Goal: Task Accomplishment & Management: Complete application form

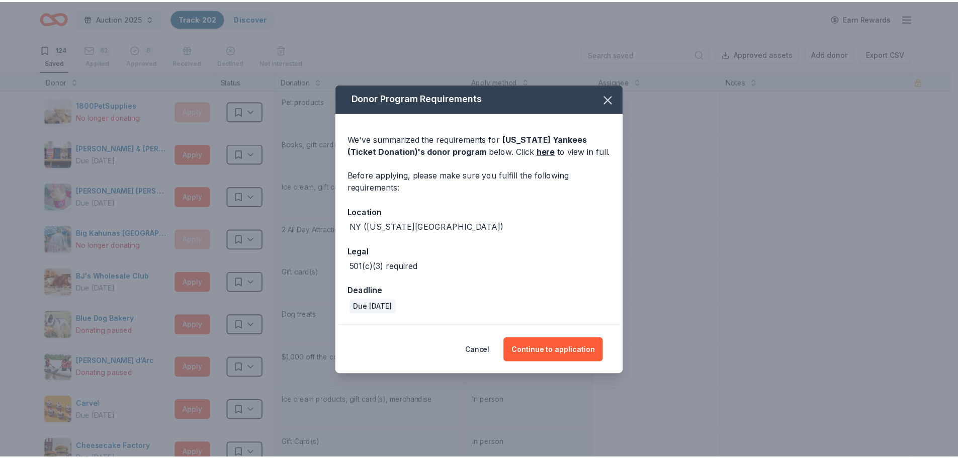
scroll to position [1408, 0]
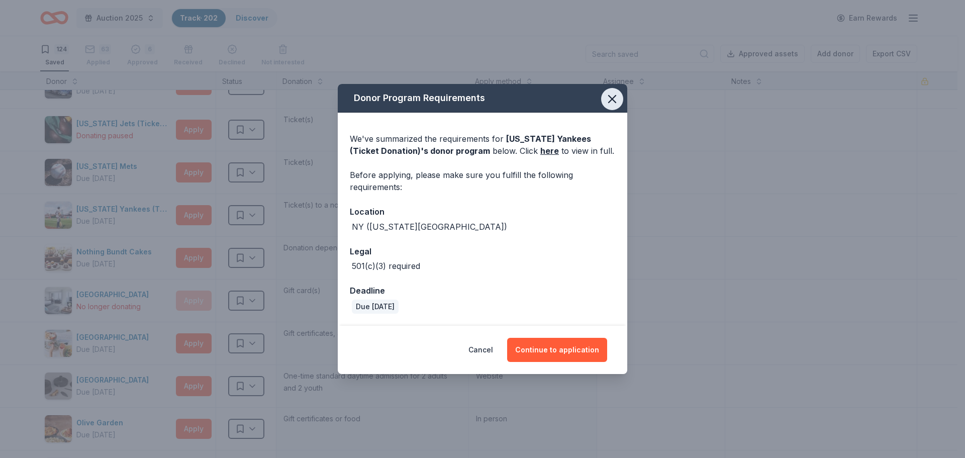
click at [610, 103] on icon "button" at bounding box center [612, 99] width 14 height 14
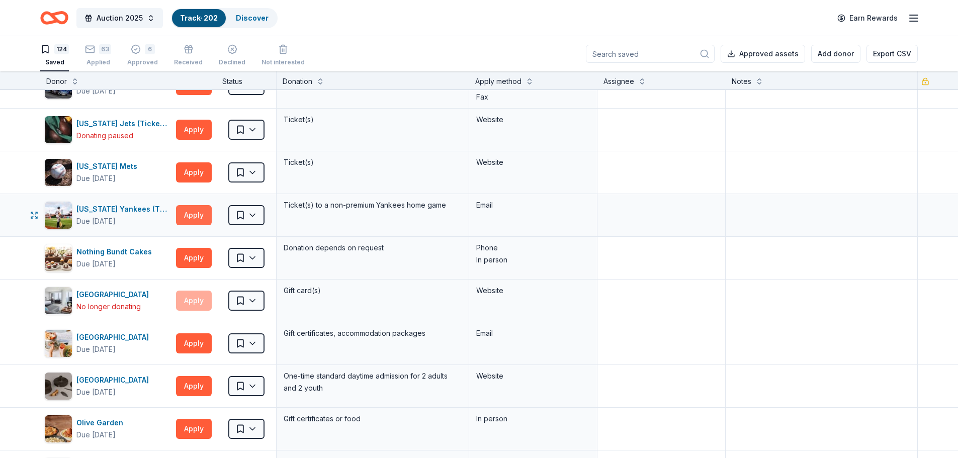
click at [189, 212] on button "Apply" at bounding box center [194, 215] width 36 height 20
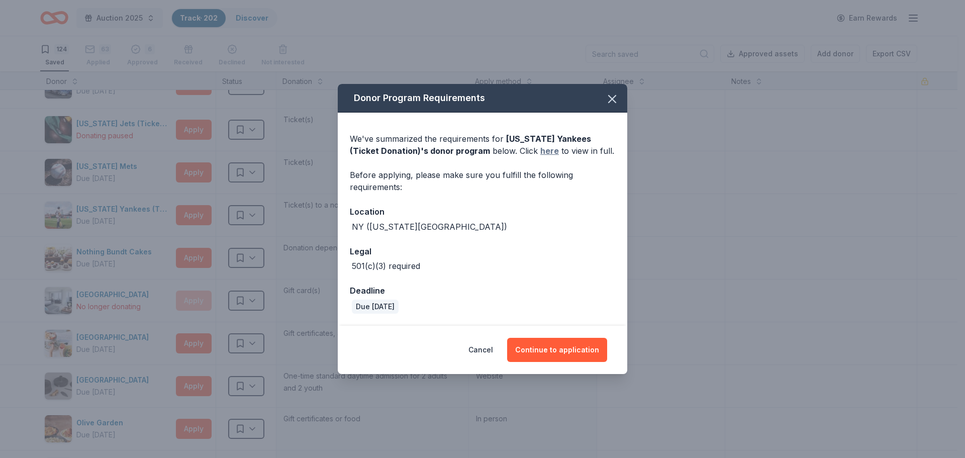
click at [540, 150] on link "here" at bounding box center [549, 151] width 19 height 12
click at [611, 96] on icon "button" at bounding box center [612, 99] width 14 height 14
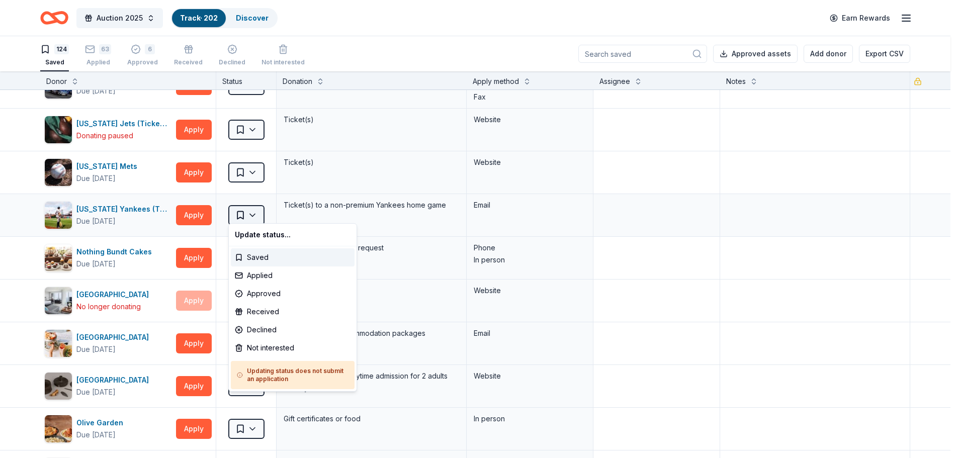
click at [253, 213] on html "Auction 2025 Track · 202 Discover Earn Rewards 124 Saved 63 Applied 6 Approved …" at bounding box center [479, 229] width 958 height 458
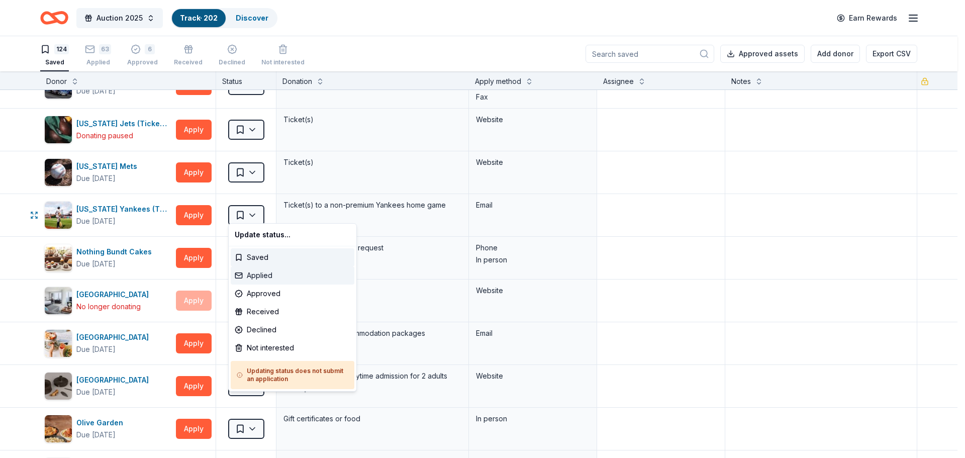
click at [251, 277] on div "Applied" at bounding box center [293, 275] width 124 height 18
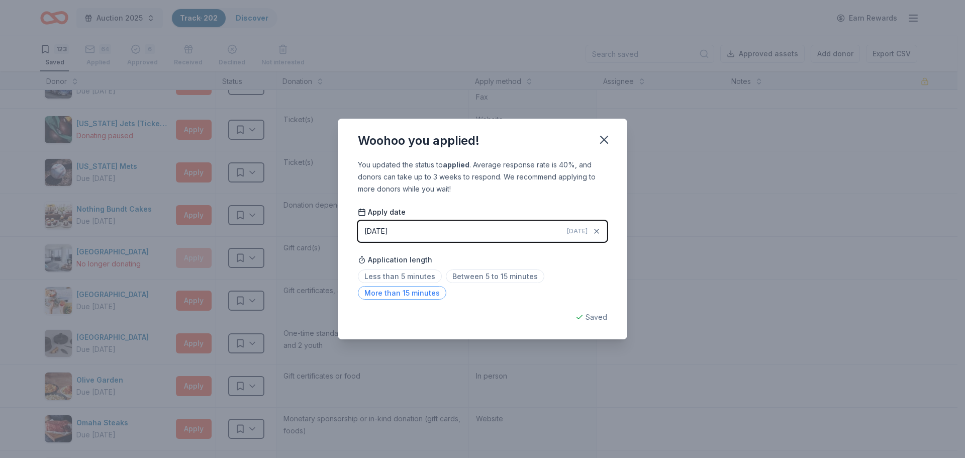
click at [371, 293] on span "More than 15 minutes" at bounding box center [402, 293] width 88 height 14
click at [605, 140] on icon "button" at bounding box center [604, 139] width 7 height 7
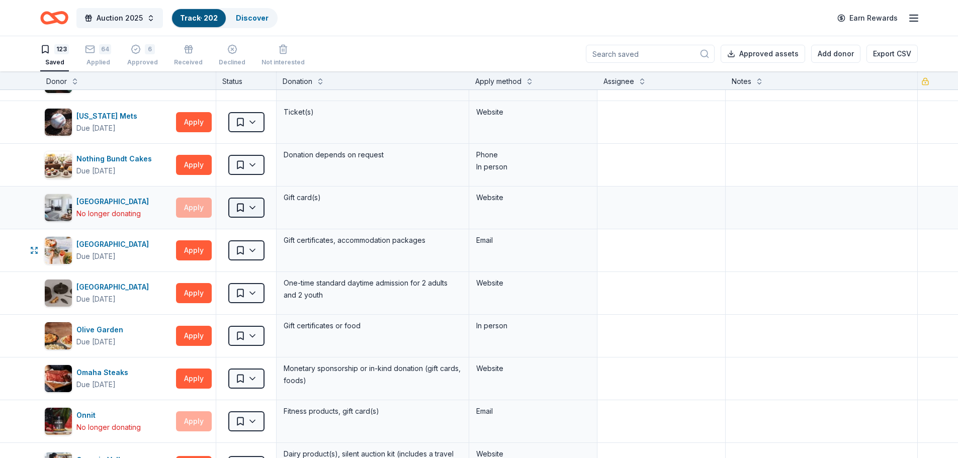
scroll to position [1508, 0]
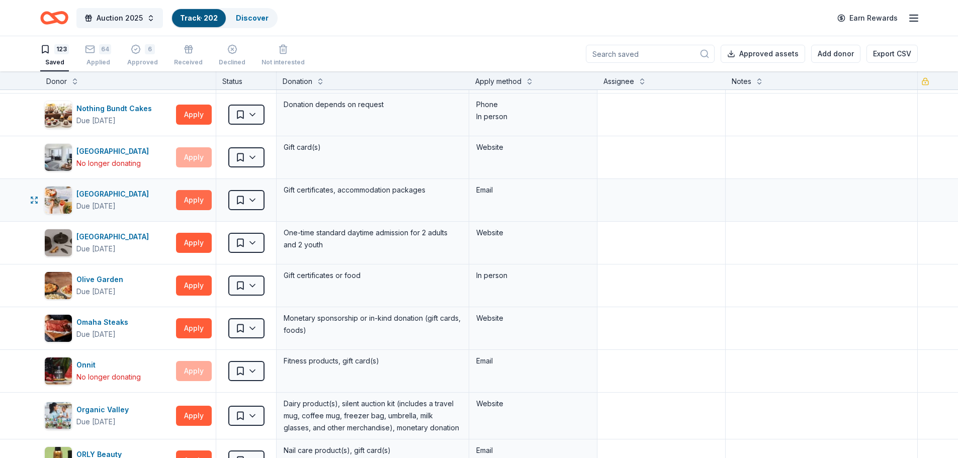
click at [198, 194] on button "Apply" at bounding box center [194, 200] width 36 height 20
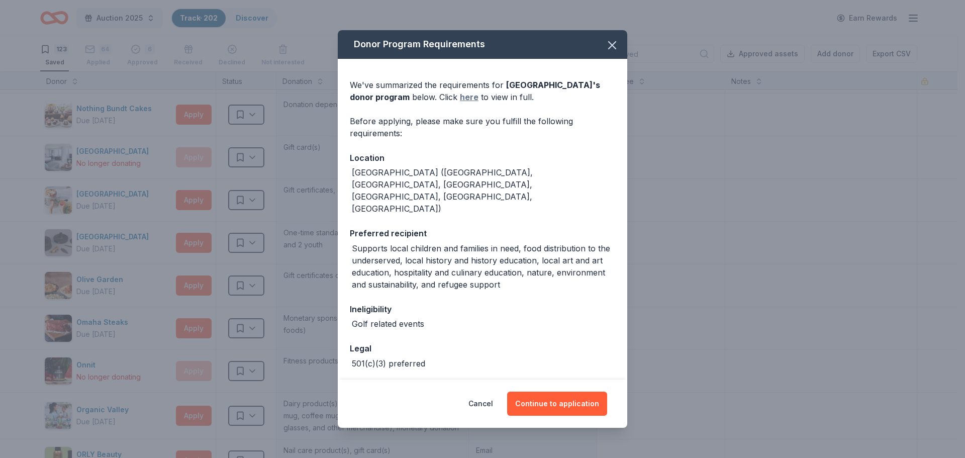
click at [460, 97] on link "here" at bounding box center [469, 97] width 19 height 12
click at [605, 45] on icon "button" at bounding box center [612, 45] width 14 height 14
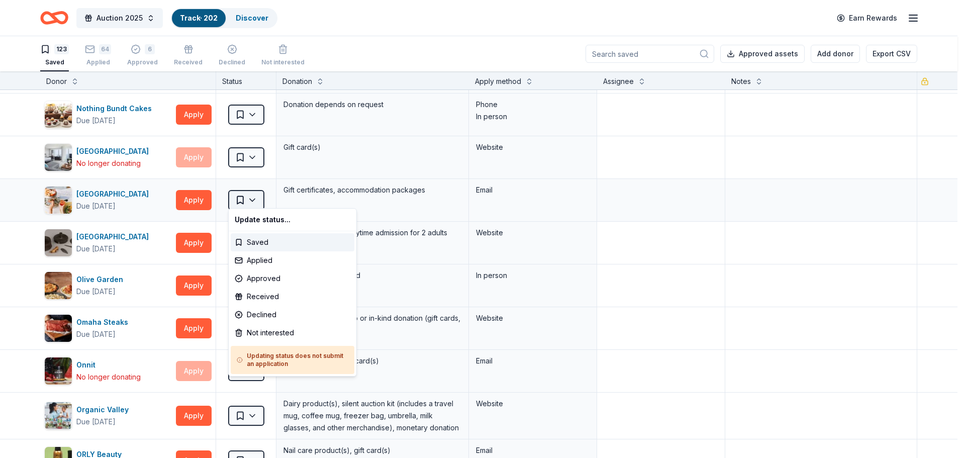
click at [252, 196] on html "Auction 2025 Track · 202 Discover Earn Rewards 123 Saved 64 Applied 6 Approved …" at bounding box center [482, 229] width 965 height 458
click at [258, 332] on div "Not interested" at bounding box center [293, 333] width 124 height 18
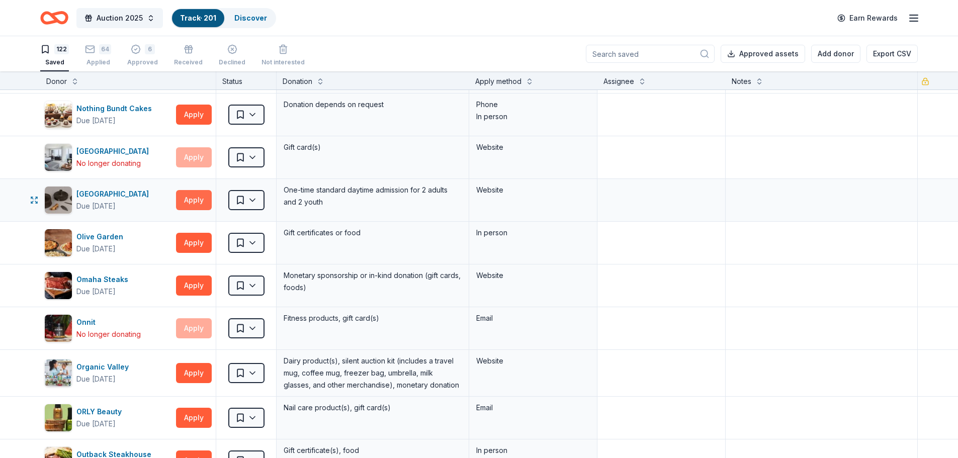
click at [191, 196] on button "Apply" at bounding box center [194, 200] width 36 height 20
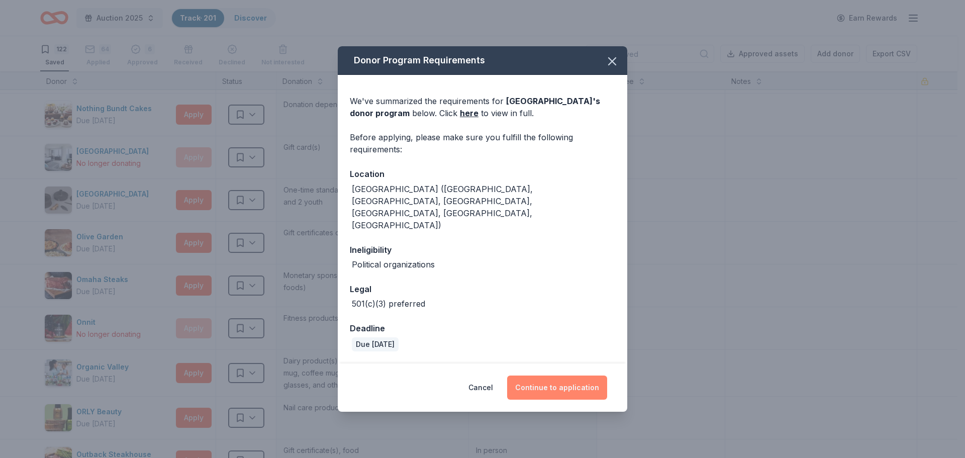
click at [550, 376] on button "Continue to application" at bounding box center [557, 388] width 100 height 24
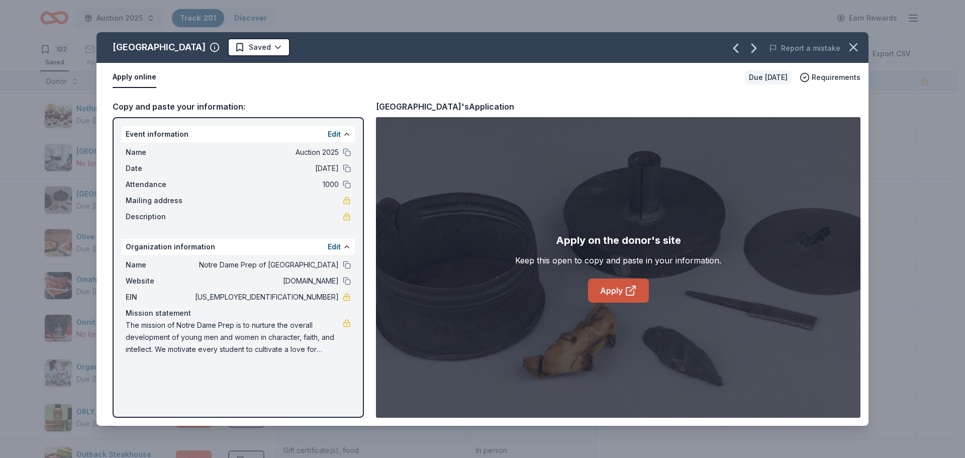
click at [620, 297] on link "Apply" at bounding box center [618, 290] width 61 height 24
click at [277, 50] on html "Auction 2025 Track · 201 Discover Earn Rewards 122 Saved 64 Applied 6 Approved …" at bounding box center [482, 229] width 965 height 458
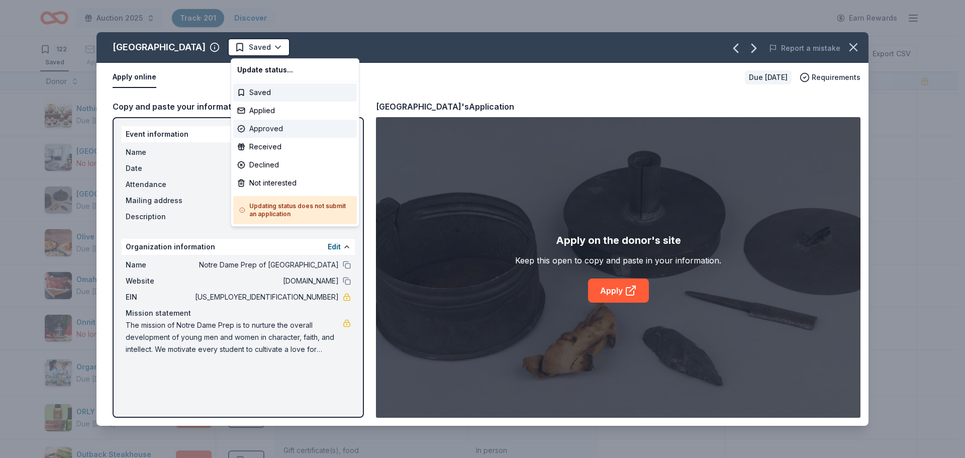
click at [261, 131] on div "Approved" at bounding box center [295, 129] width 124 height 18
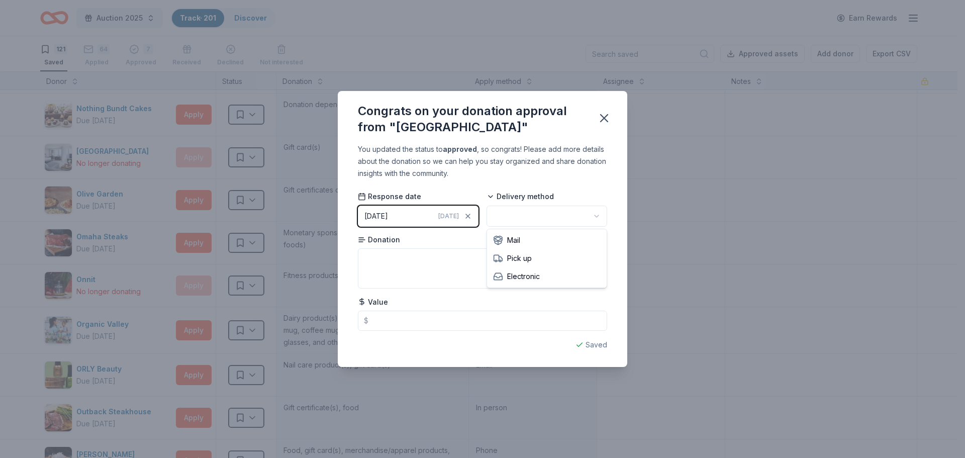
click at [531, 214] on html "Auction 2025 Track · 201 Discover Earn Rewards 121 Saved 64 Applied 7 Approved …" at bounding box center [482, 229] width 965 height 458
click at [392, 264] on textarea at bounding box center [482, 268] width 249 height 40
type textarea "f"
type textarea "G"
type textarea "Family Admission Pass"
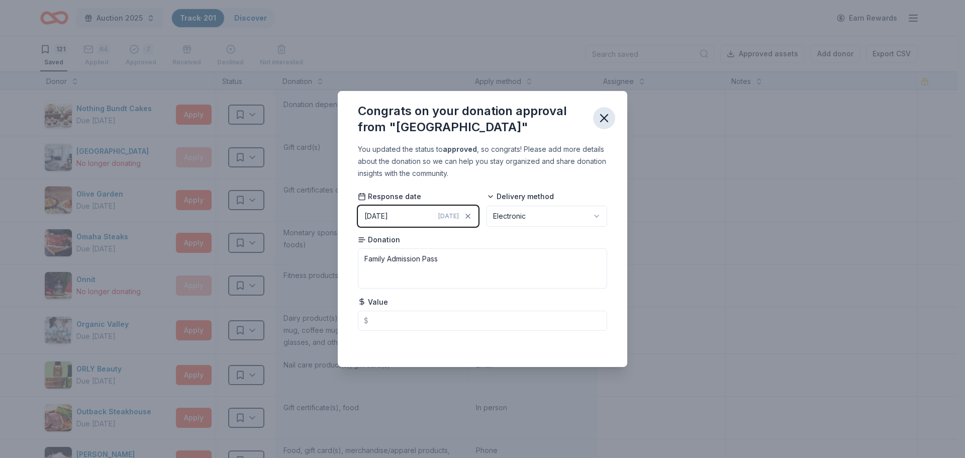
click at [605, 120] on icon "button" at bounding box center [604, 118] width 7 height 7
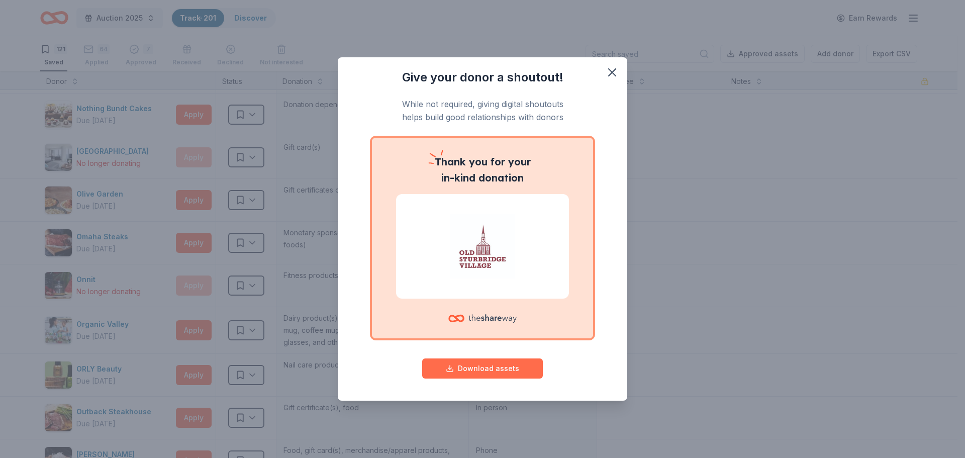
click at [479, 369] on button "Download assets" at bounding box center [482, 368] width 121 height 20
click at [612, 73] on icon "button" at bounding box center [612, 72] width 7 height 7
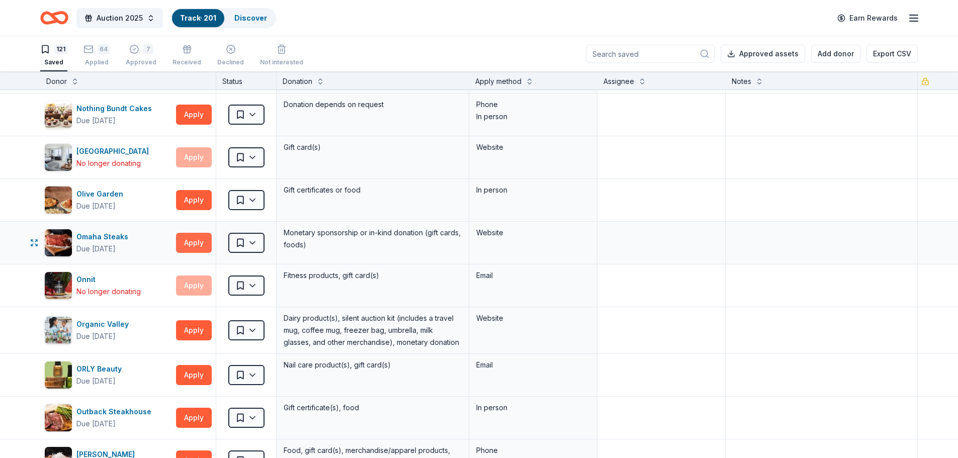
click at [185, 239] on button "Apply" at bounding box center [194, 243] width 36 height 20
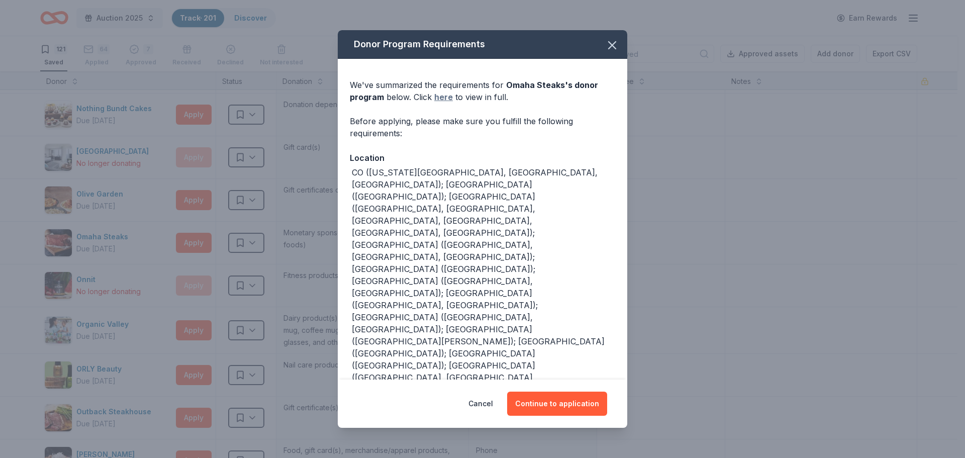
click at [443, 98] on link "here" at bounding box center [443, 97] width 19 height 12
drag, startPoint x: 606, startPoint y: 40, endPoint x: 601, endPoint y: 41, distance: 5.1
click at [606, 40] on icon "button" at bounding box center [612, 45] width 14 height 14
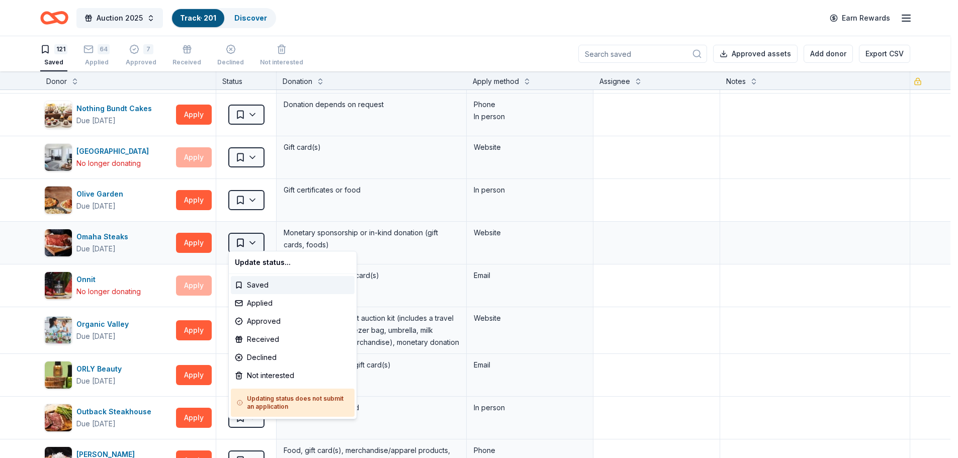
click at [257, 239] on html "Auction 2025 Track · 201 Discover Earn Rewards 121 Saved 64 Applied 7 Approved …" at bounding box center [479, 229] width 958 height 458
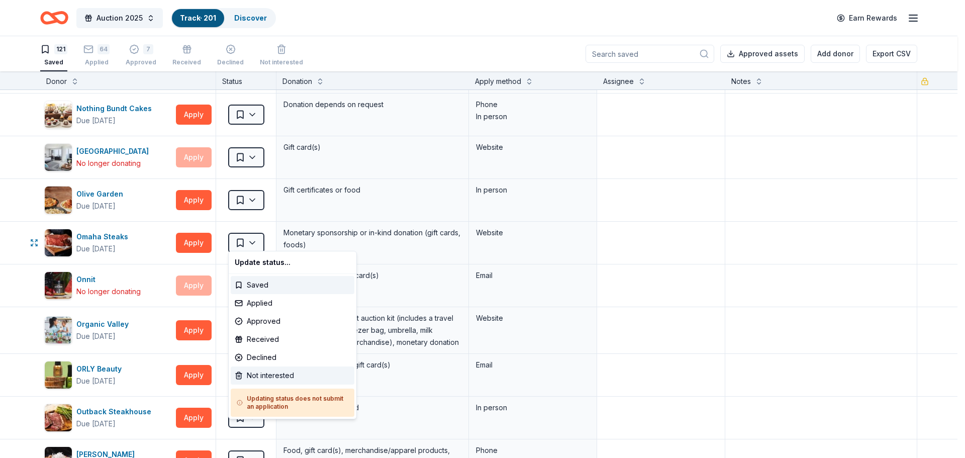
click at [250, 374] on div "Not interested" at bounding box center [293, 375] width 124 height 18
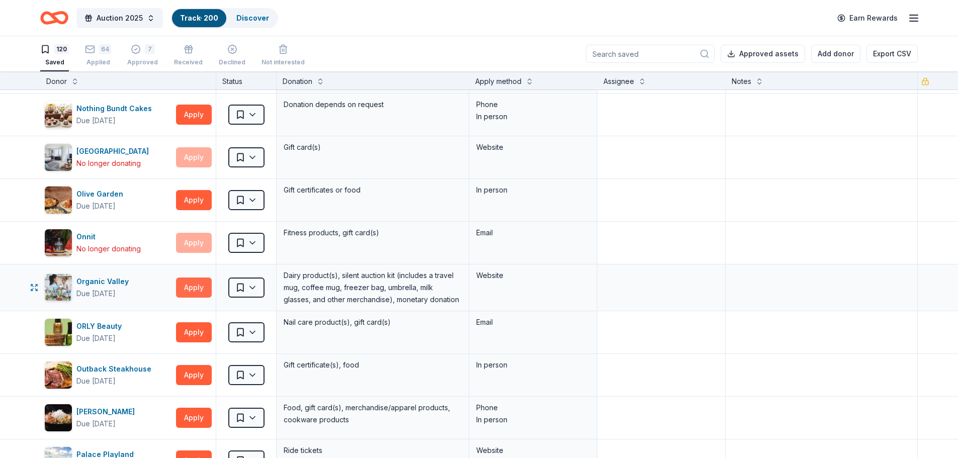
scroll to position [1558, 0]
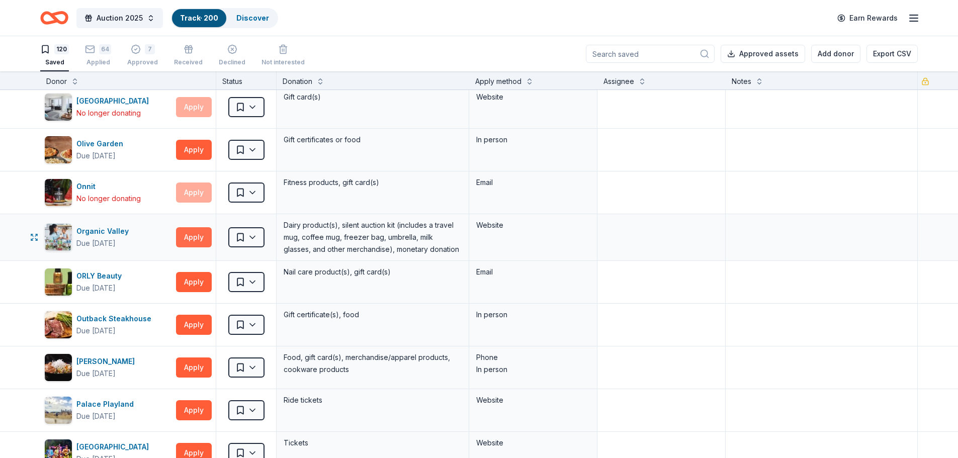
click at [186, 235] on button "Apply" at bounding box center [194, 237] width 36 height 20
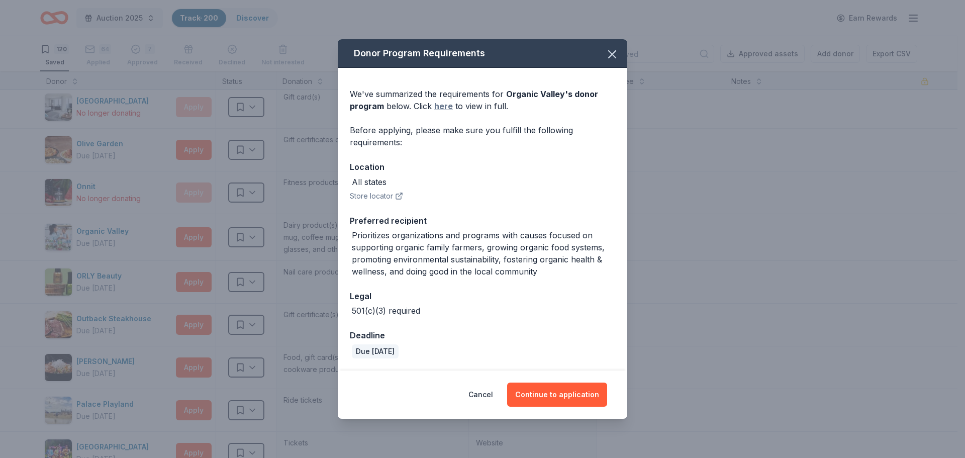
click at [446, 104] on link "here" at bounding box center [443, 106] width 19 height 12
click at [615, 50] on icon "button" at bounding box center [612, 54] width 14 height 14
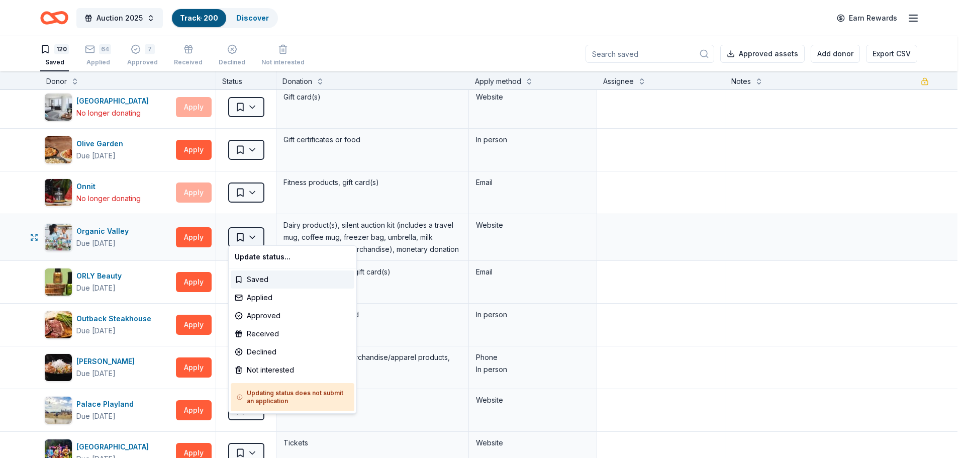
click at [246, 233] on html "Auction 2025 Track · 200 Discover Earn Rewards 120 Saved 64 Applied 7 Approved …" at bounding box center [482, 229] width 965 height 458
click at [238, 374] on div "Not interested" at bounding box center [293, 370] width 124 height 18
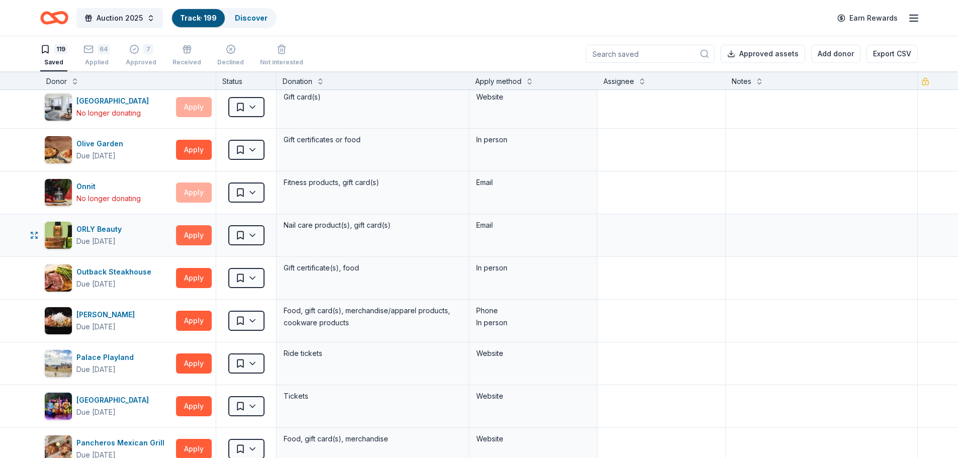
click at [198, 232] on button "Apply" at bounding box center [194, 235] width 36 height 20
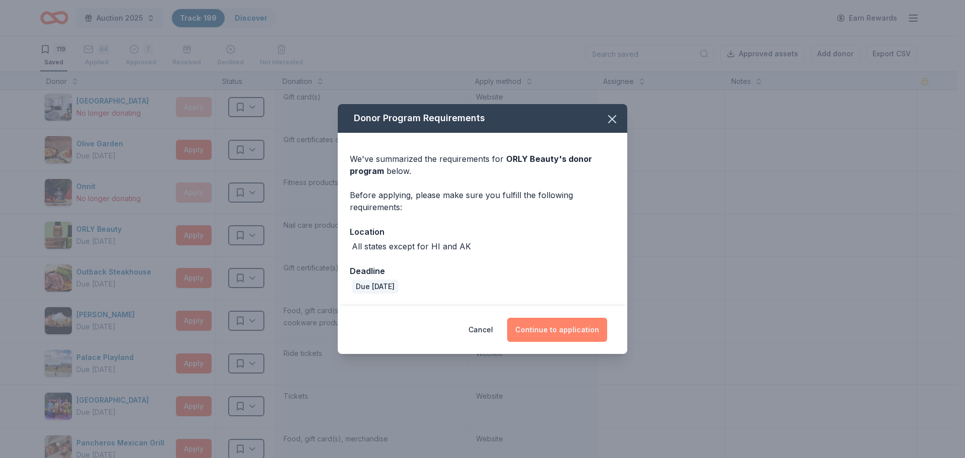
click at [550, 328] on button "Continue to application" at bounding box center [557, 330] width 100 height 24
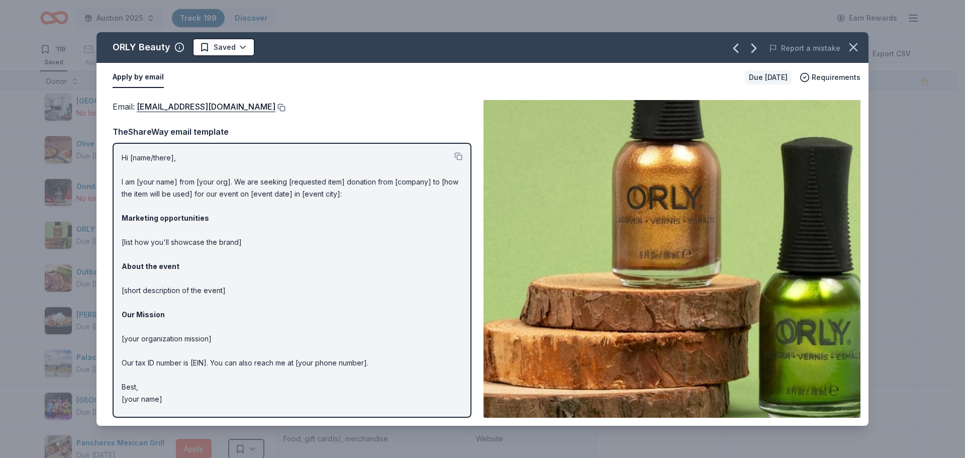
click at [278, 109] on button at bounding box center [280, 108] width 10 height 8
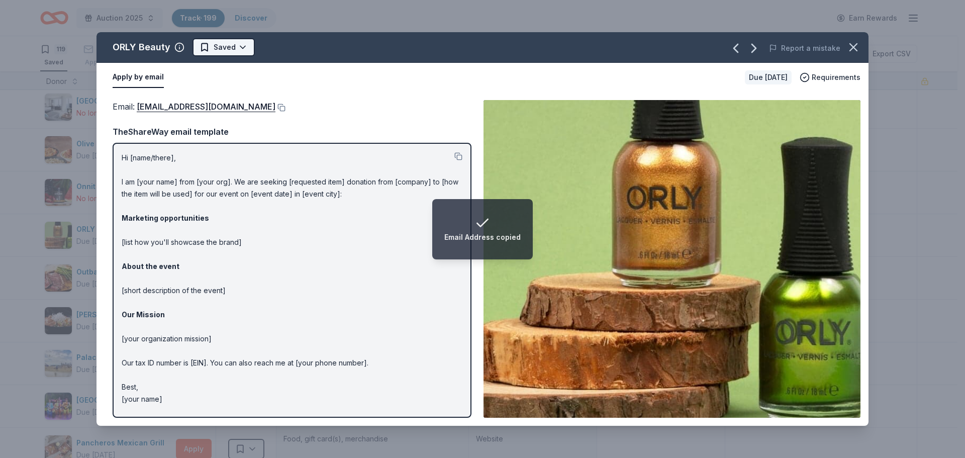
click at [239, 46] on html "Email Address copied Auction 2025 Track · 199 Discover Earn Rewards 119 Saved 6…" at bounding box center [482, 229] width 965 height 458
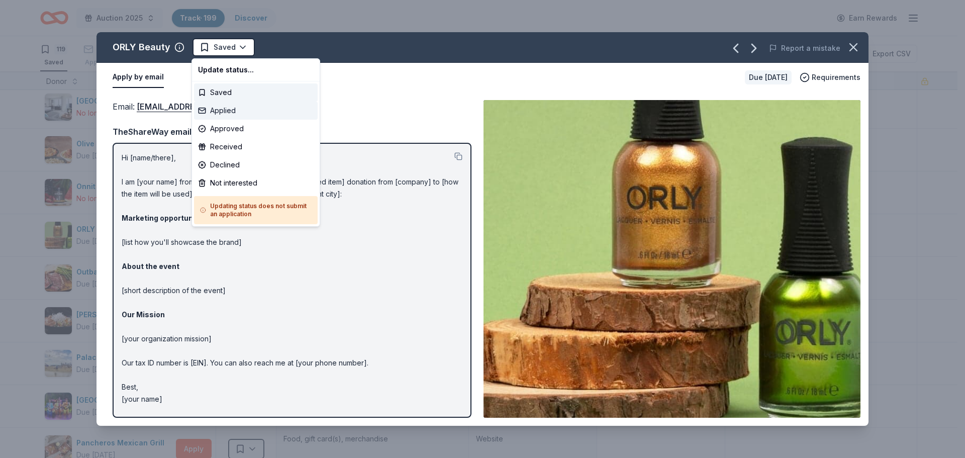
click at [232, 112] on div "Applied" at bounding box center [256, 111] width 124 height 18
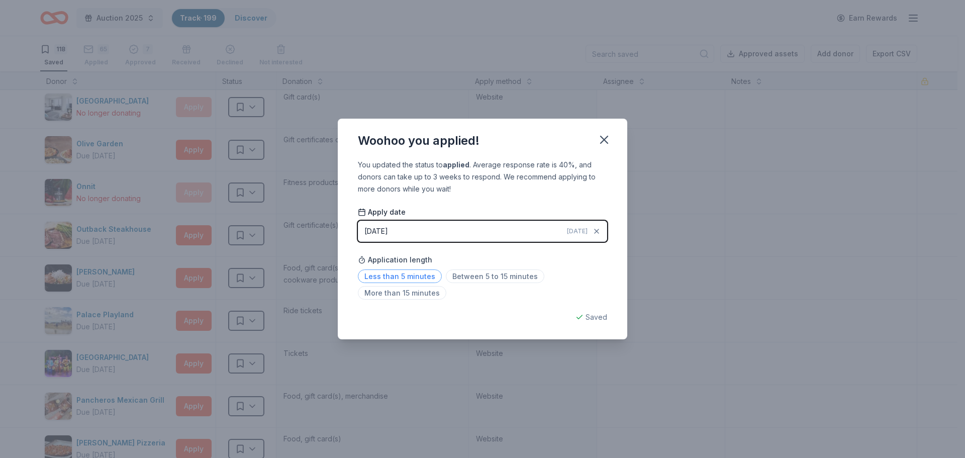
click at [375, 276] on span "Less than 5 minutes" at bounding box center [400, 276] width 84 height 14
click at [605, 136] on icon "button" at bounding box center [604, 140] width 14 height 14
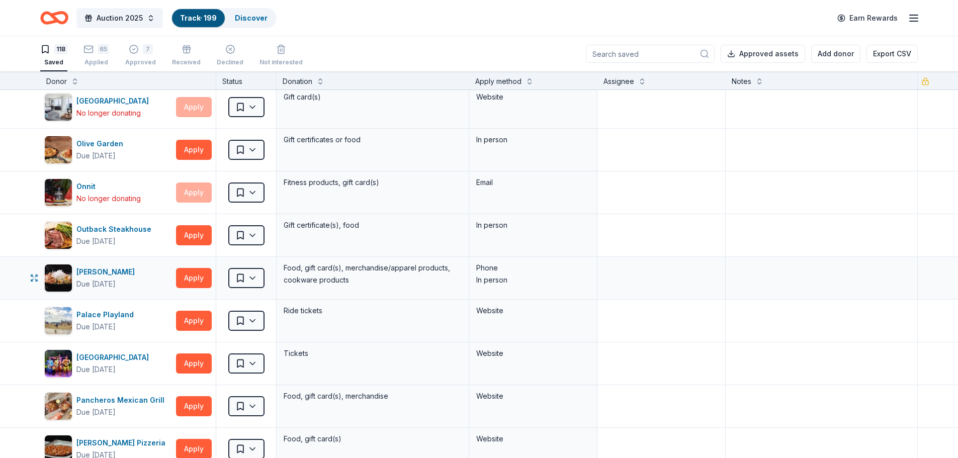
drag, startPoint x: 193, startPoint y: 234, endPoint x: 198, endPoint y: 285, distance: 51.0
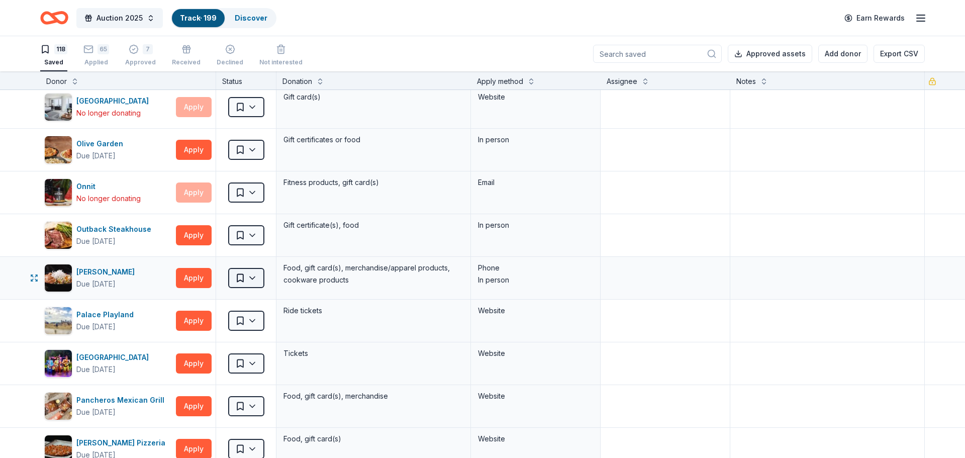
click at [252, 272] on html "Auction 2025 Track · 199 Discover Earn Rewards 118 Saved 65 Applied 7 Approved …" at bounding box center [482, 229] width 965 height 458
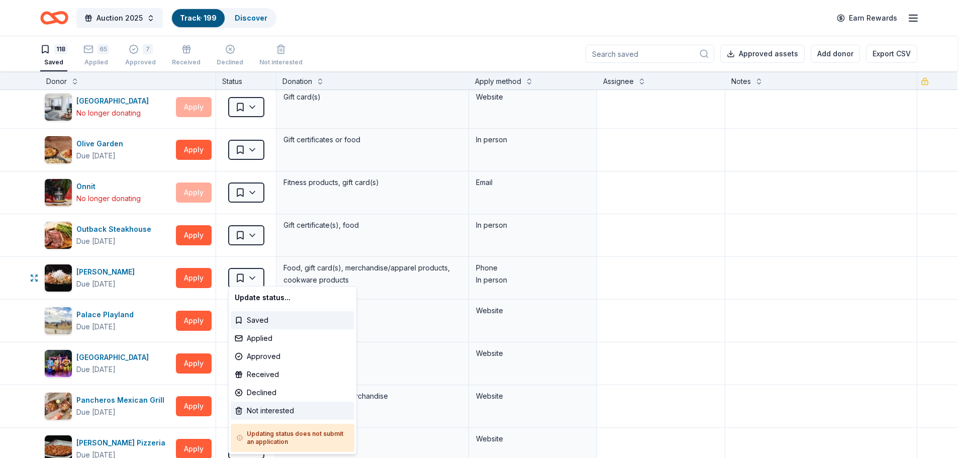
click at [252, 411] on div "Not interested" at bounding box center [293, 411] width 124 height 18
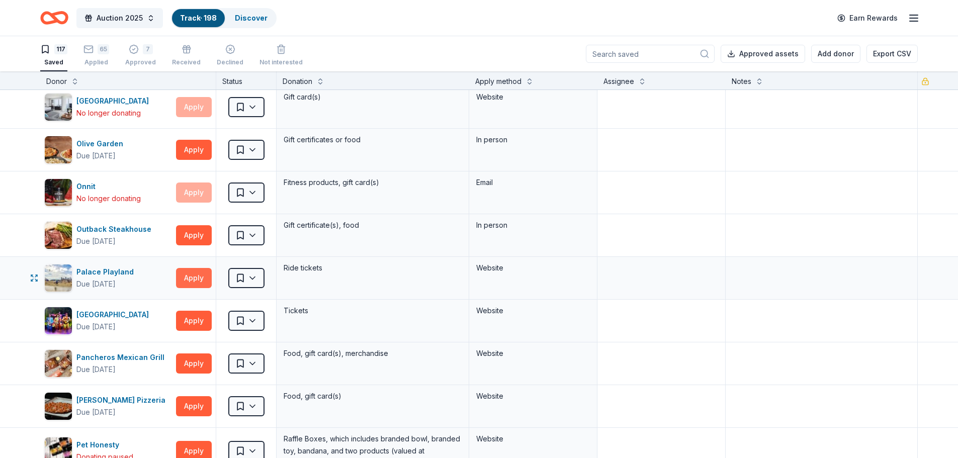
click at [195, 276] on button "Apply" at bounding box center [194, 278] width 36 height 20
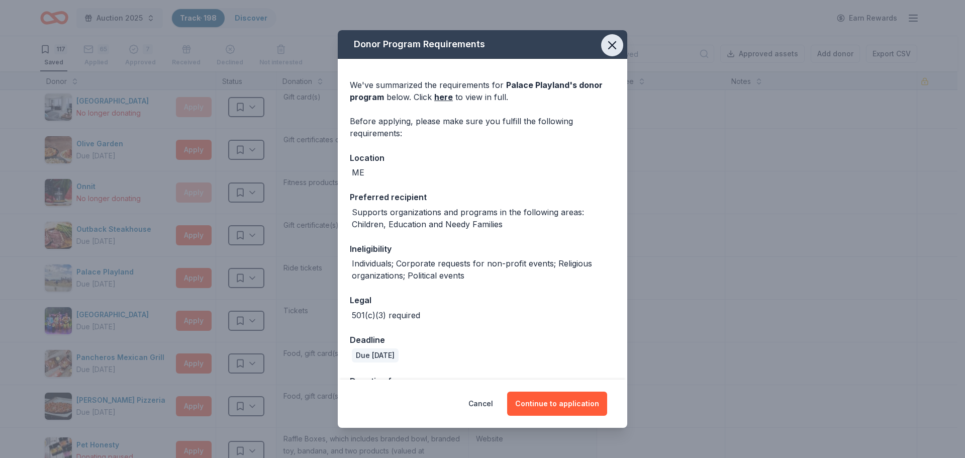
click at [609, 43] on icon "button" at bounding box center [612, 45] width 7 height 7
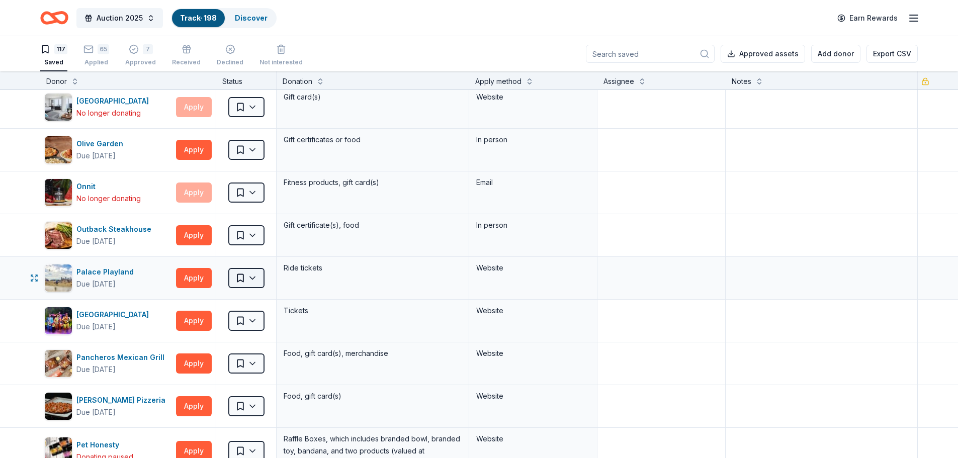
click at [251, 273] on html "Auction 2025 Track · 198 Discover Earn Rewards 117 Saved 65 Applied 7 Approved …" at bounding box center [479, 229] width 958 height 458
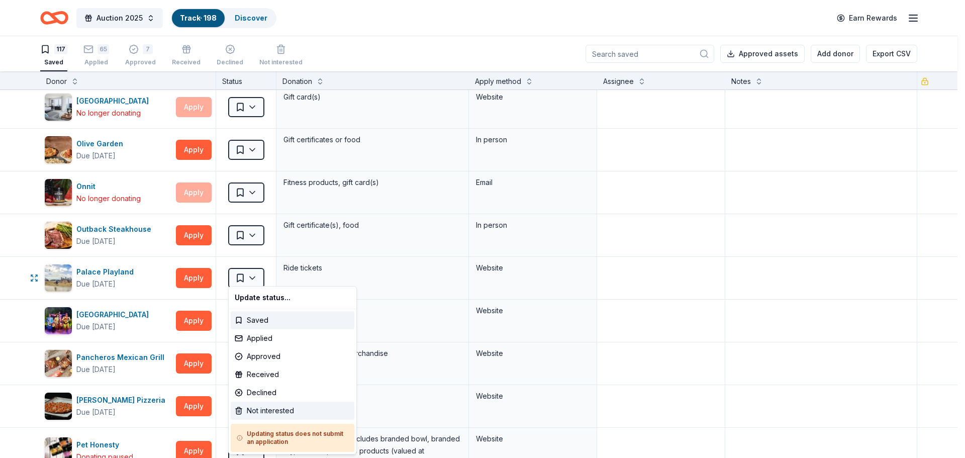
click at [250, 415] on div "Not interested" at bounding box center [293, 411] width 124 height 18
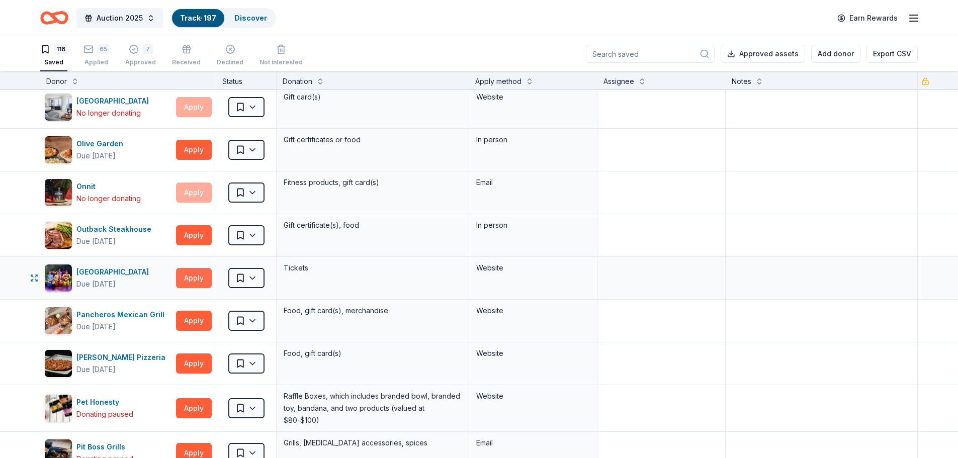
click at [196, 276] on button "Apply" at bounding box center [194, 278] width 36 height 20
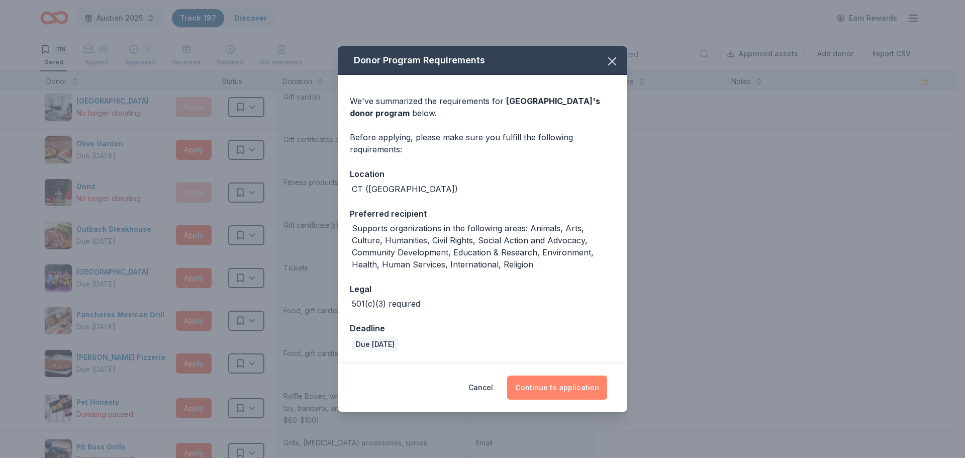
click at [576, 381] on button "Continue to application" at bounding box center [557, 388] width 100 height 24
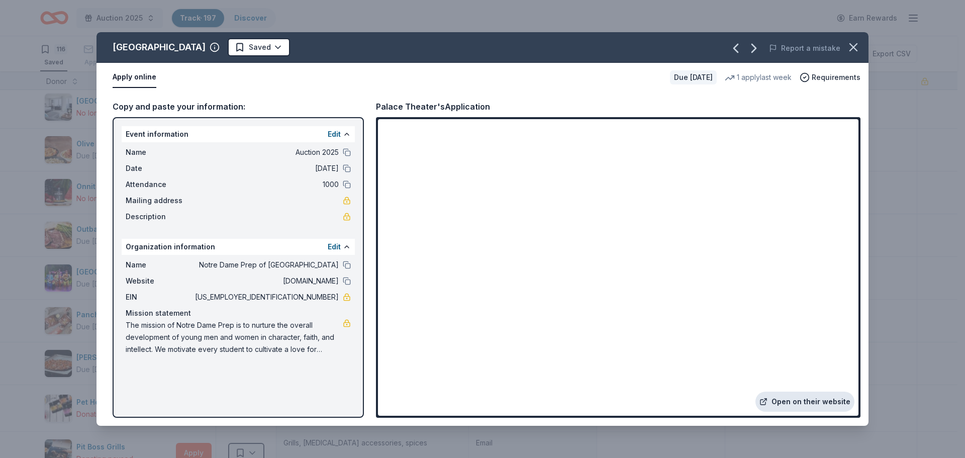
click at [799, 402] on link "Open on their website" at bounding box center [805, 402] width 99 height 20
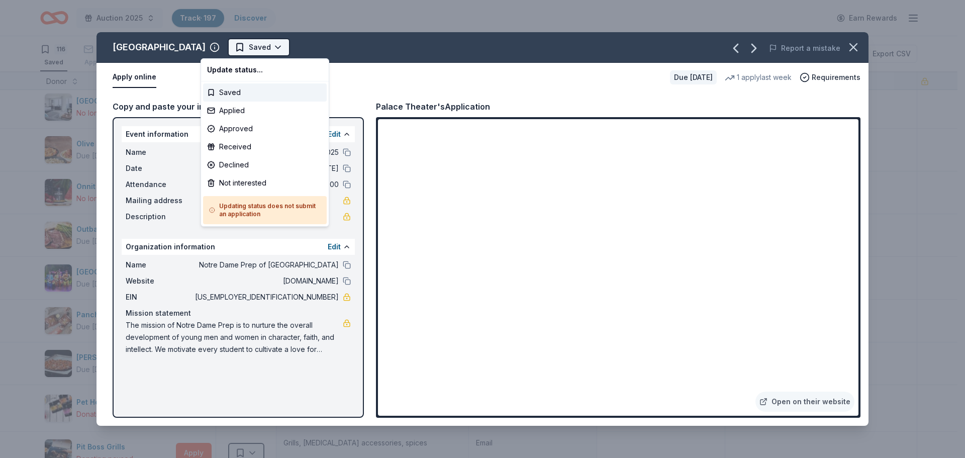
click at [241, 48] on html "Auction 2025 Track · 197 Discover Earn Rewards 116 Saved 65 Applied 7 Approved …" at bounding box center [482, 229] width 965 height 458
click at [231, 114] on div "Applied" at bounding box center [265, 111] width 124 height 18
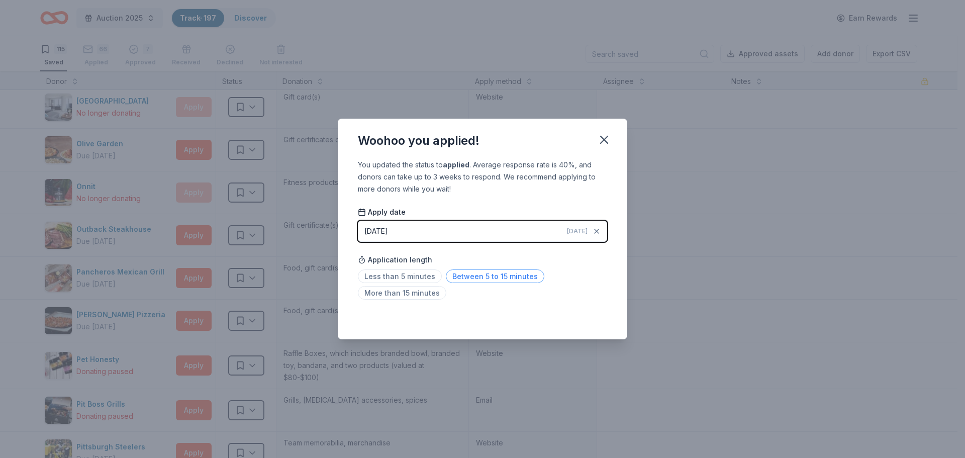
click at [474, 274] on span "Between 5 to 15 minutes" at bounding box center [495, 276] width 99 height 14
click at [600, 138] on icon "button" at bounding box center [604, 140] width 14 height 14
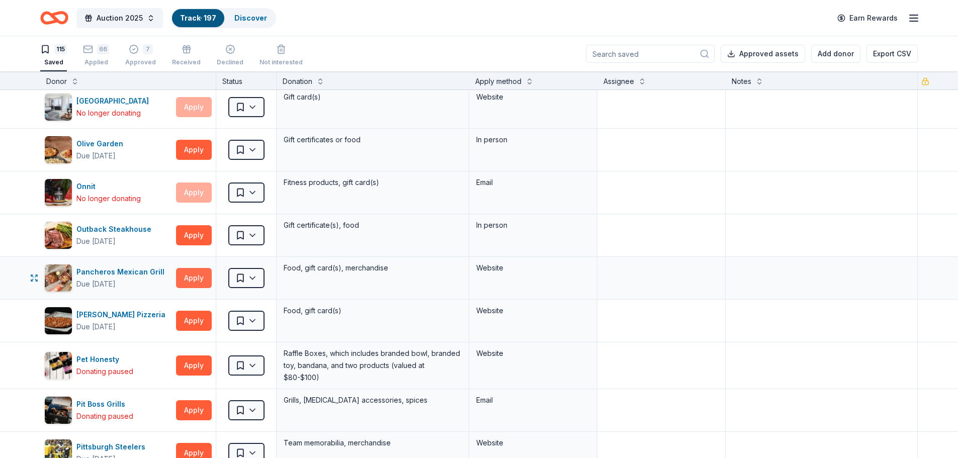
click at [200, 278] on button "Apply" at bounding box center [194, 278] width 36 height 20
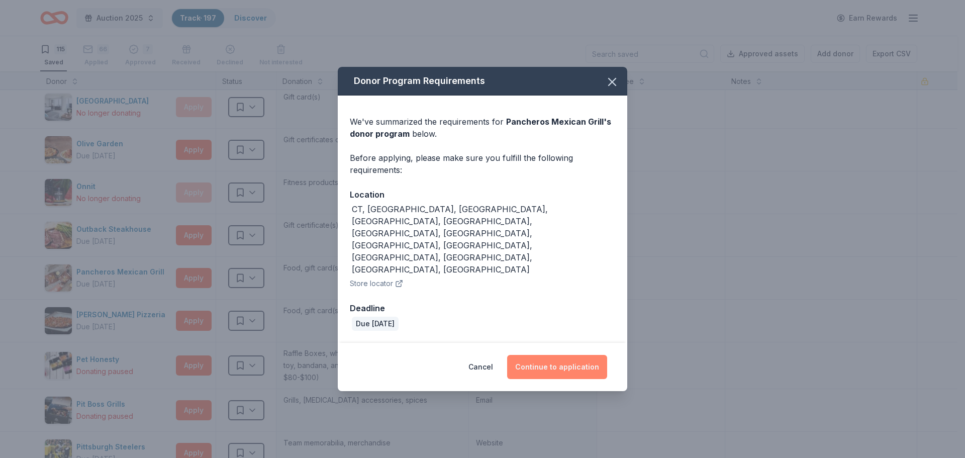
click at [551, 355] on button "Continue to application" at bounding box center [557, 367] width 100 height 24
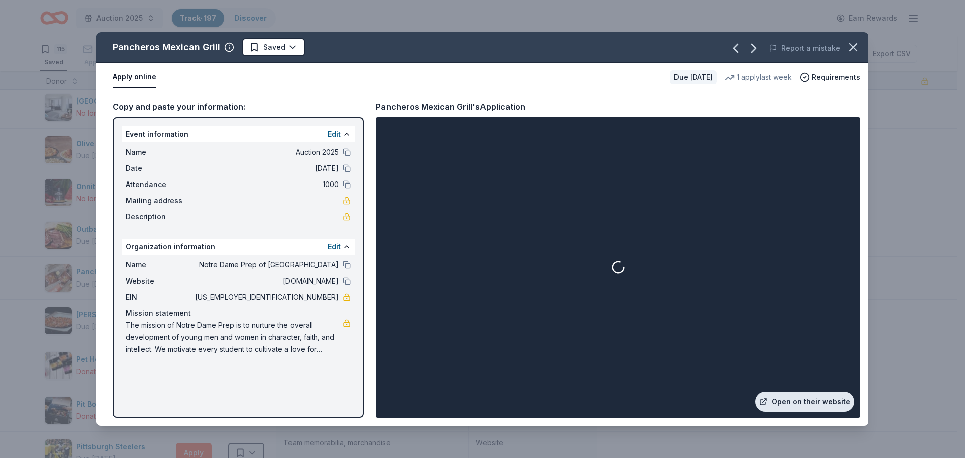
click at [808, 404] on link "Open on their website" at bounding box center [805, 402] width 99 height 20
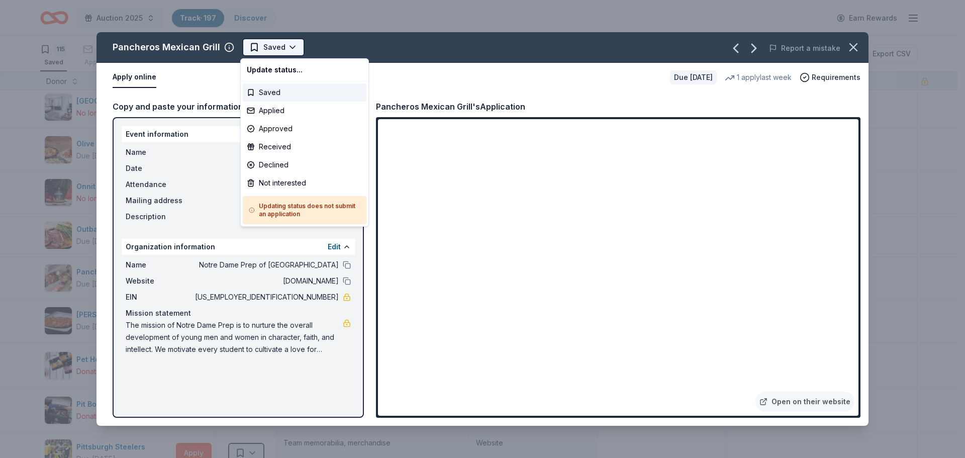
click at [274, 41] on html "Auction 2025 Track · 197 Discover Earn Rewards 115 Saved 66 Applied 7 Approved …" at bounding box center [482, 229] width 965 height 458
click at [273, 114] on div "Applied" at bounding box center [305, 111] width 124 height 18
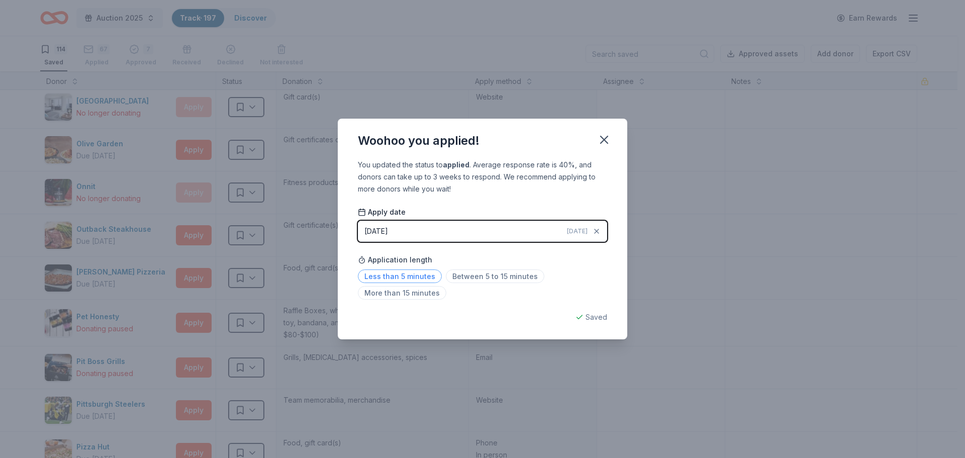
click at [400, 278] on span "Less than 5 minutes" at bounding box center [400, 276] width 84 height 14
click at [604, 137] on icon "button" at bounding box center [604, 140] width 14 height 14
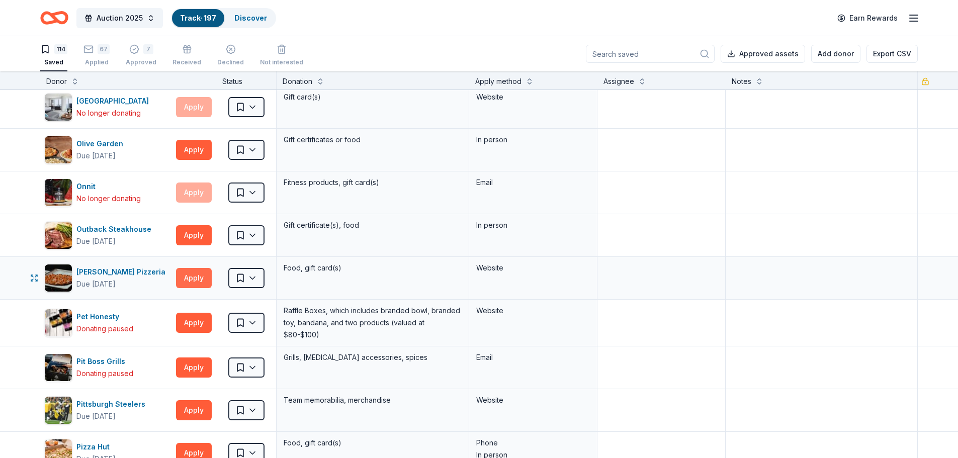
click at [196, 275] on button "Apply" at bounding box center [194, 278] width 36 height 20
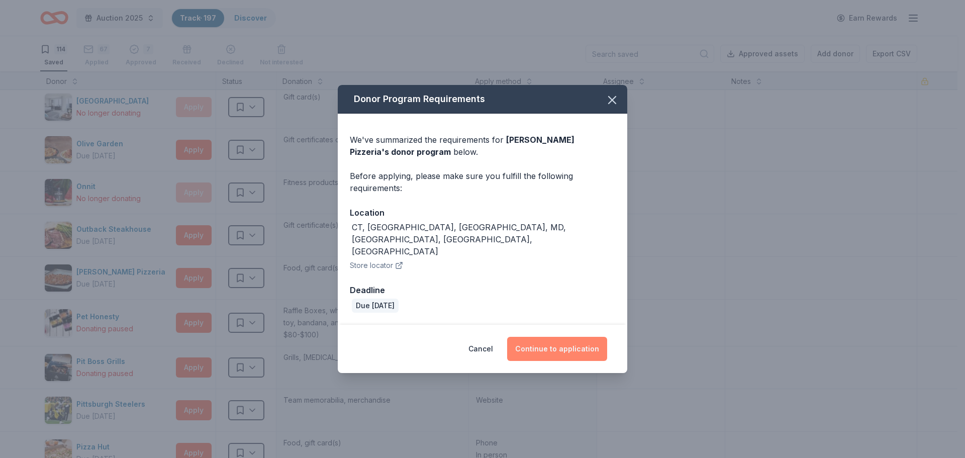
click at [572, 337] on button "Continue to application" at bounding box center [557, 349] width 100 height 24
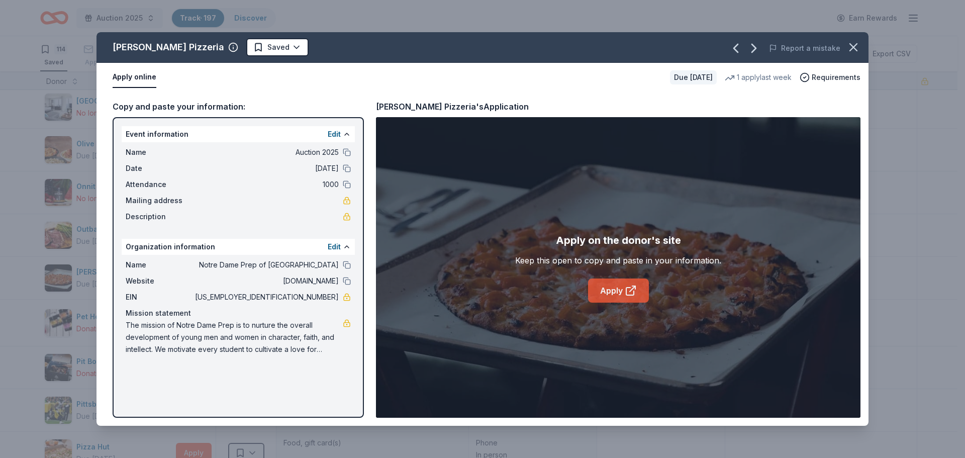
click at [606, 290] on link "Apply" at bounding box center [618, 290] width 61 height 24
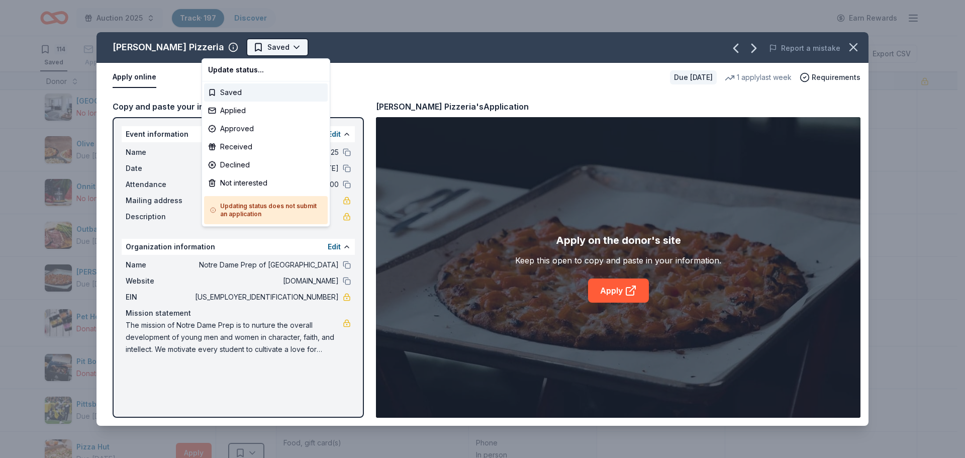
click at [248, 50] on html "Auction 2025 Track · 197 Discover Earn Rewards 114 Saved 67 Applied 7 Approved …" at bounding box center [482, 229] width 965 height 458
click at [233, 112] on div "Applied" at bounding box center [266, 111] width 124 height 18
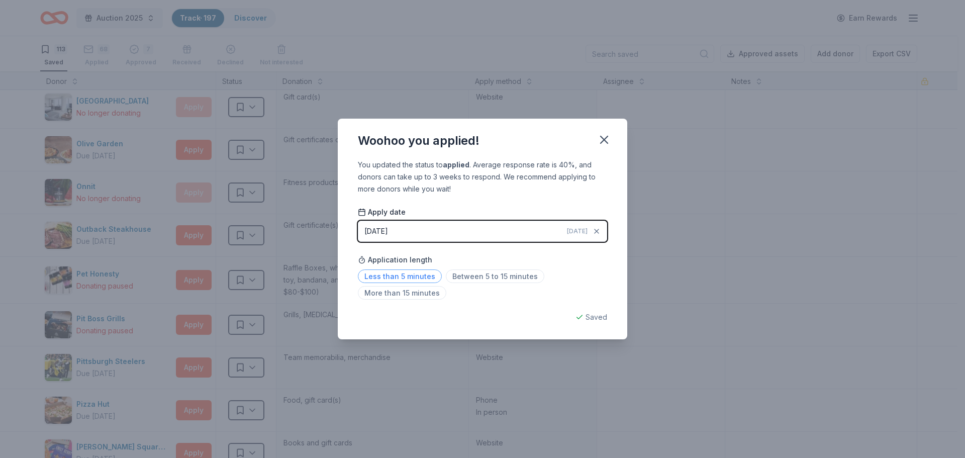
click at [405, 276] on span "Less than 5 minutes" at bounding box center [400, 276] width 84 height 14
click at [604, 138] on icon "button" at bounding box center [604, 139] width 7 height 7
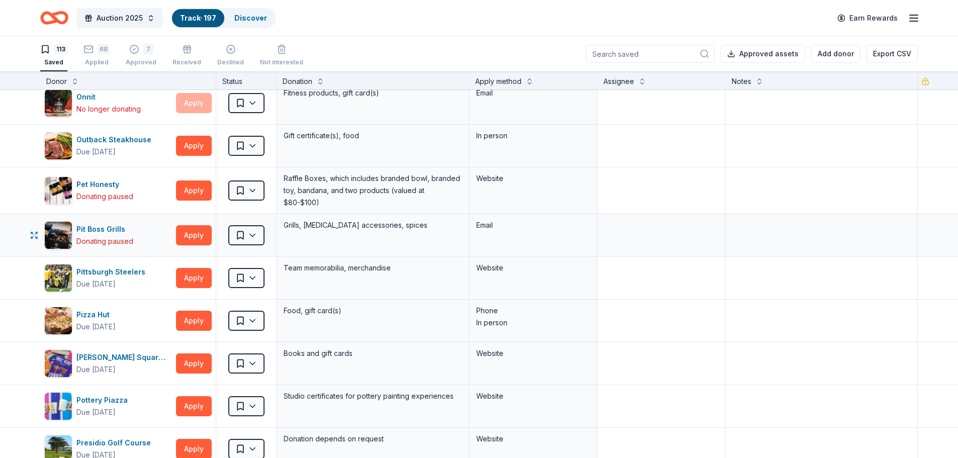
scroll to position [1659, 0]
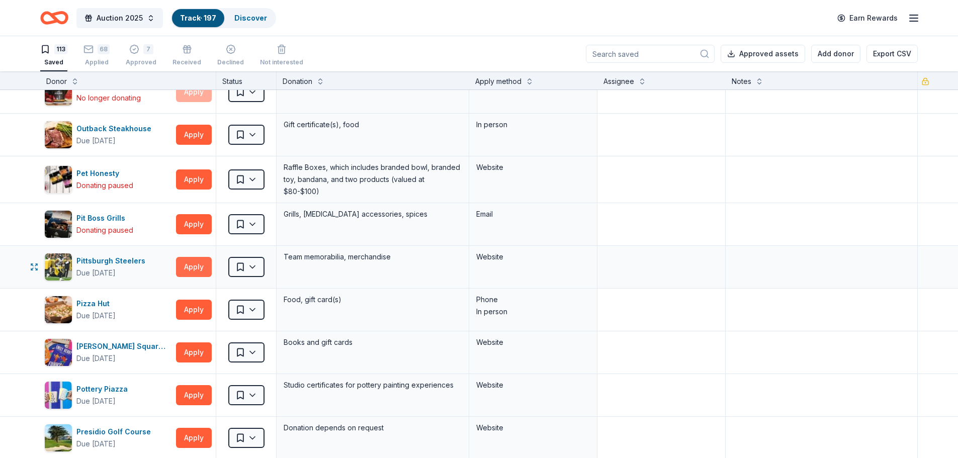
click at [200, 262] on button "Apply" at bounding box center [194, 267] width 36 height 20
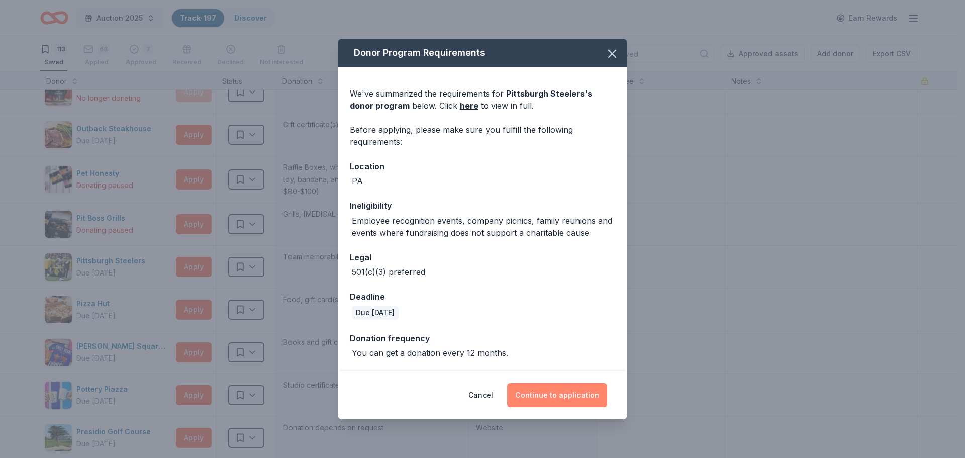
click at [565, 393] on button "Continue to application" at bounding box center [557, 395] width 100 height 24
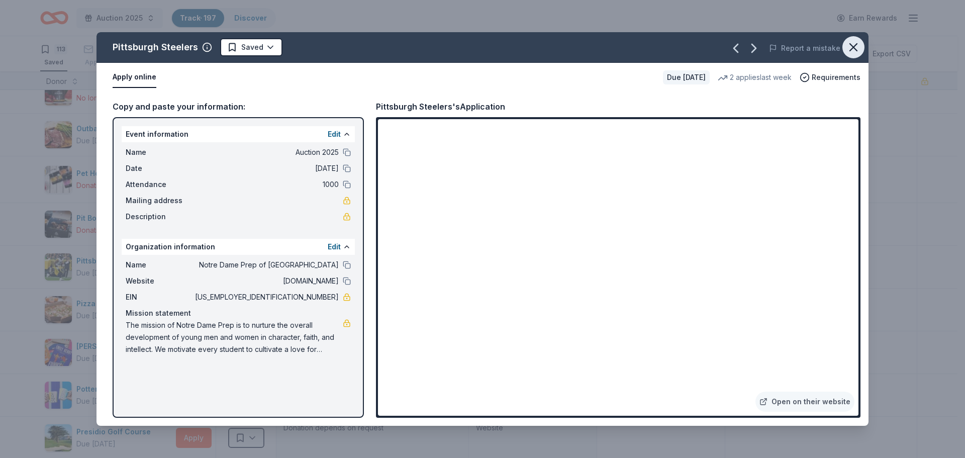
click at [853, 45] on icon "button" at bounding box center [854, 47] width 14 height 14
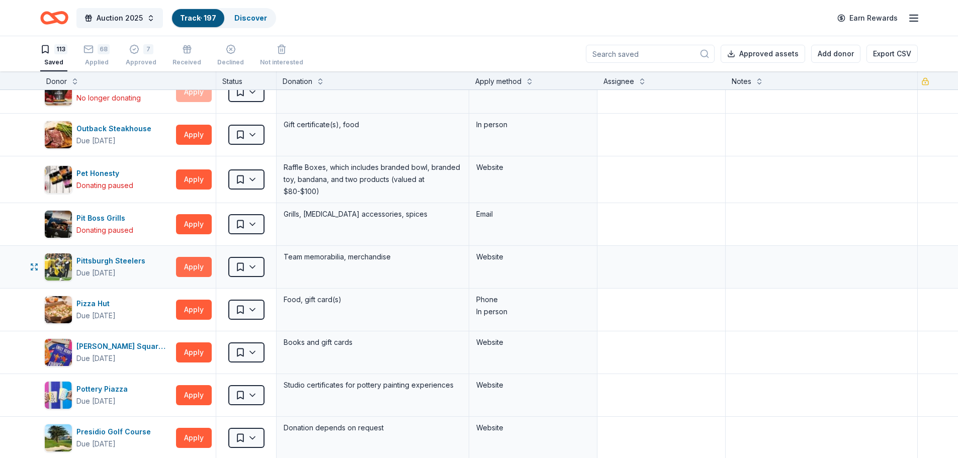
click at [191, 264] on button "Apply" at bounding box center [194, 267] width 36 height 20
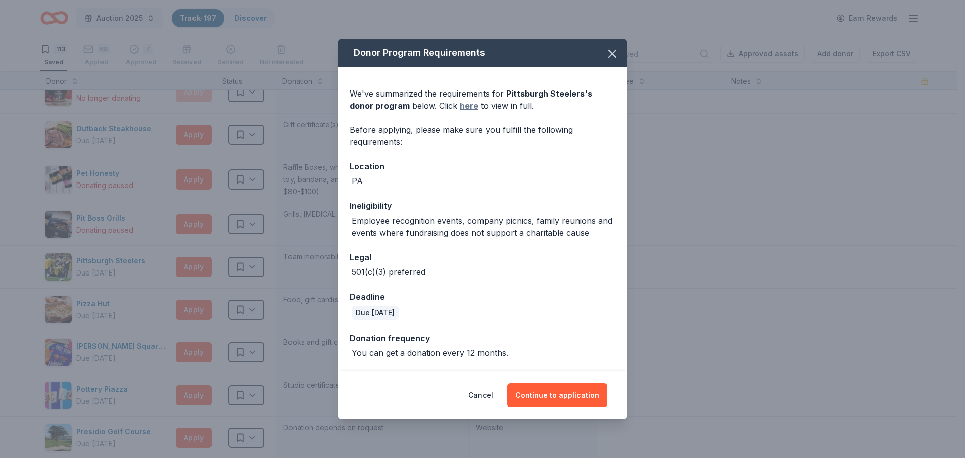
click at [460, 109] on link "here" at bounding box center [469, 106] width 19 height 12
click at [556, 394] on button "Continue to application" at bounding box center [557, 395] width 100 height 24
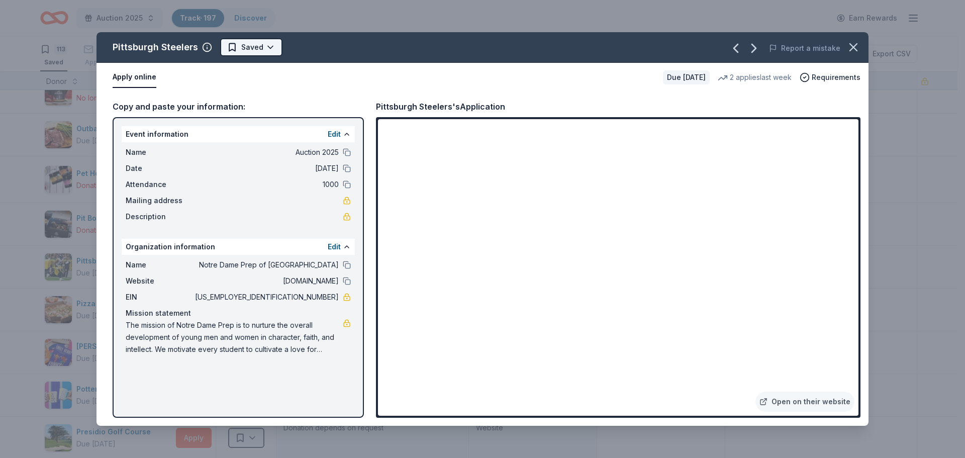
click at [247, 51] on html "Auction 2025 Track · 197 Discover Earn Rewards 113 Saved 68 Applied 7 Approved …" at bounding box center [482, 229] width 965 height 458
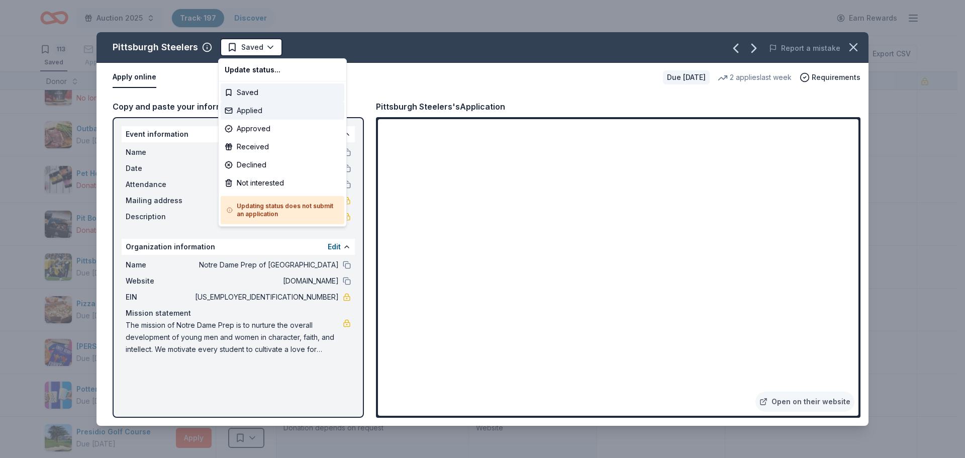
click at [241, 112] on div "Applied" at bounding box center [283, 111] width 124 height 18
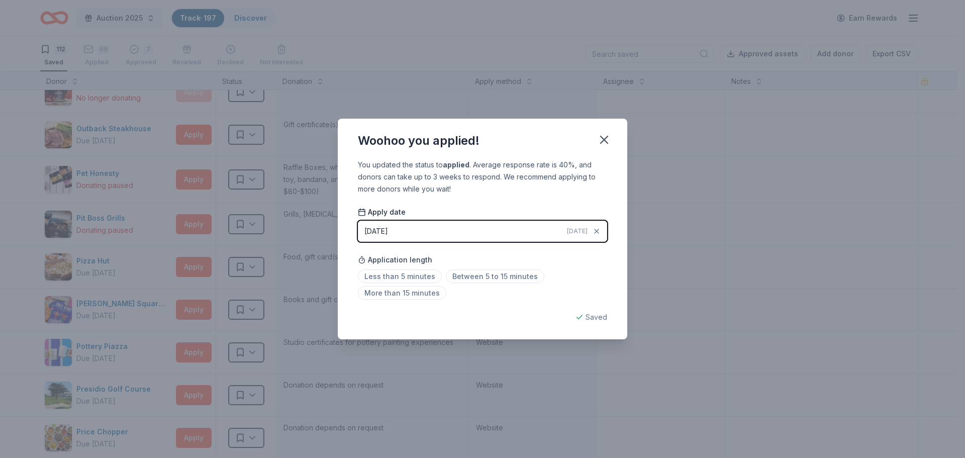
drag, startPoint x: 464, startPoint y: 276, endPoint x: 501, endPoint y: 258, distance: 40.9
click at [464, 276] on span "Between 5 to 15 minutes" at bounding box center [495, 276] width 99 height 14
click at [604, 138] on icon "button" at bounding box center [604, 140] width 14 height 14
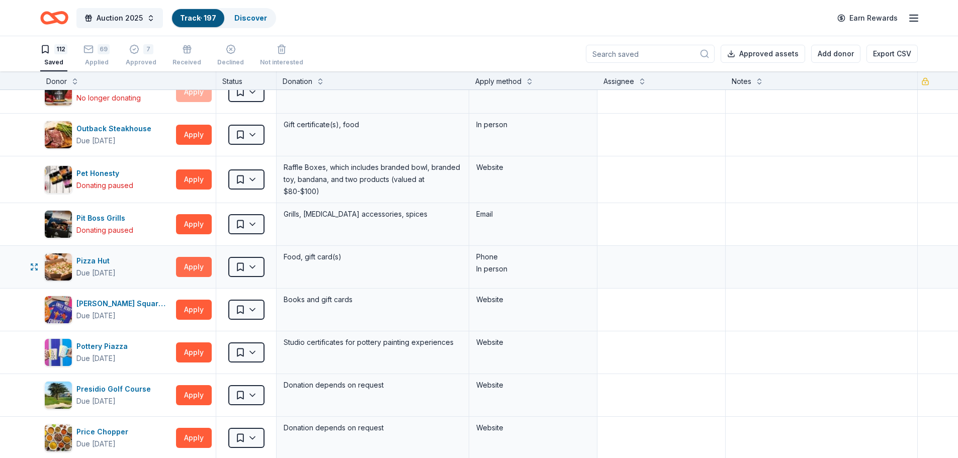
click at [197, 261] on button "Apply" at bounding box center [194, 267] width 36 height 20
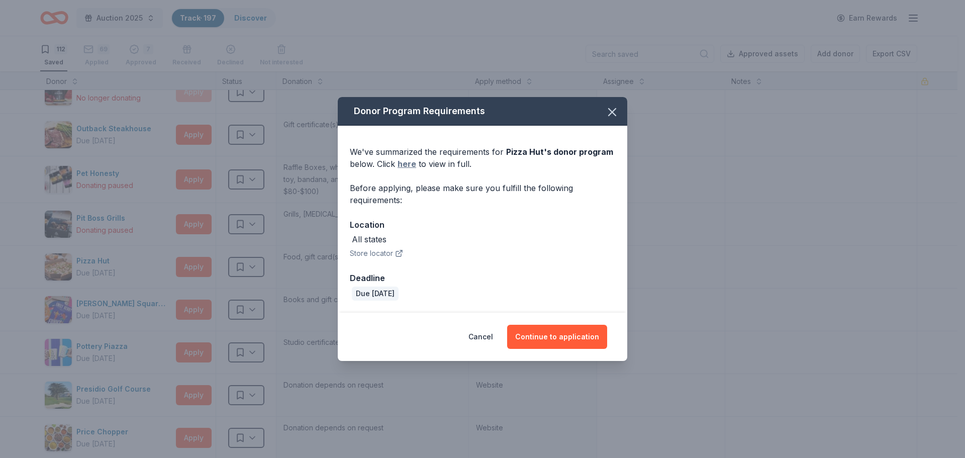
click at [411, 162] on link "here" at bounding box center [407, 164] width 19 height 12
click at [612, 107] on icon "button" at bounding box center [612, 112] width 14 height 14
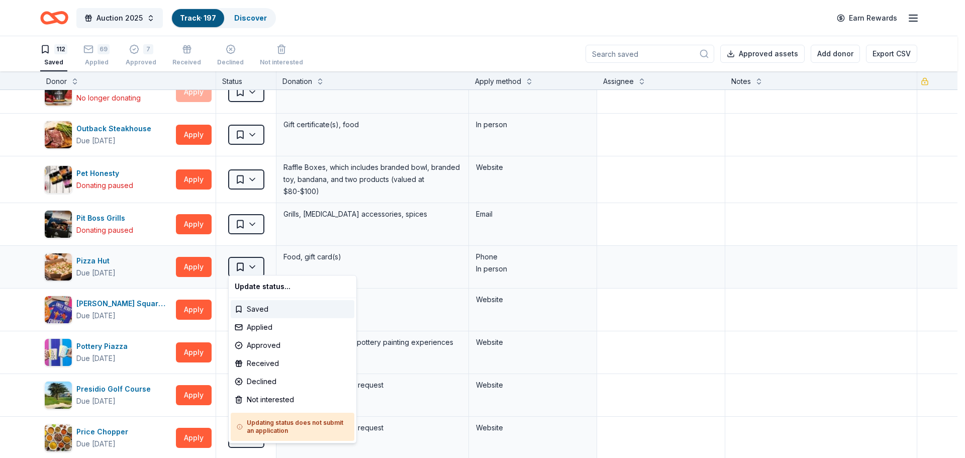
click at [255, 261] on html "Auction 2025 Track · 197 Discover Earn Rewards 112 Saved 69 Applied 7 Approved …" at bounding box center [482, 229] width 965 height 458
click at [258, 400] on div "Not interested" at bounding box center [293, 400] width 124 height 18
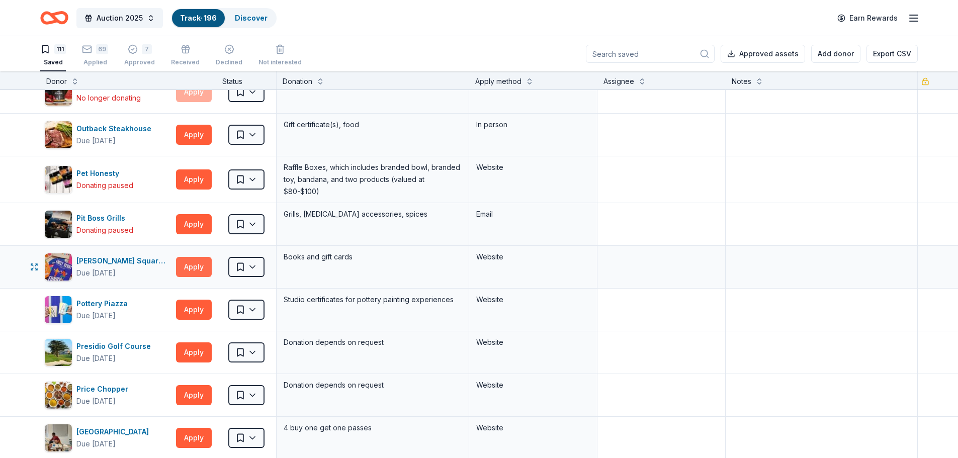
click at [191, 265] on button "Apply" at bounding box center [194, 267] width 36 height 20
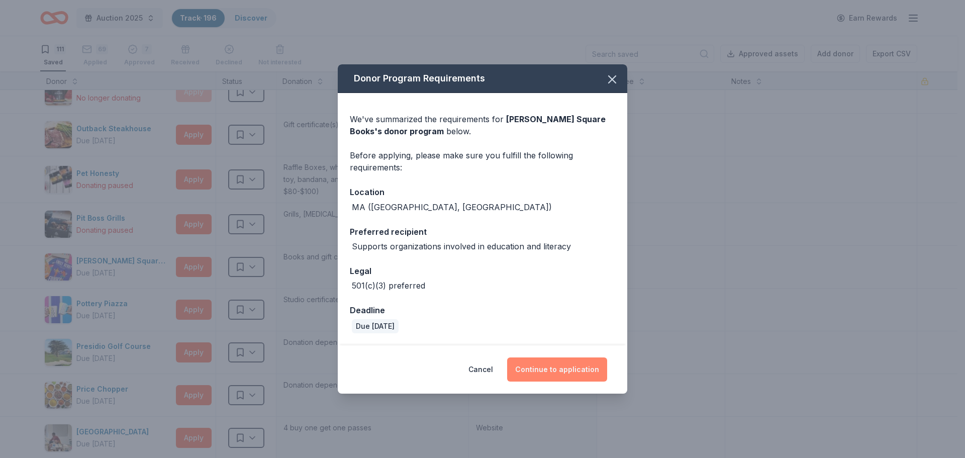
click at [569, 377] on button "Continue to application" at bounding box center [557, 369] width 100 height 24
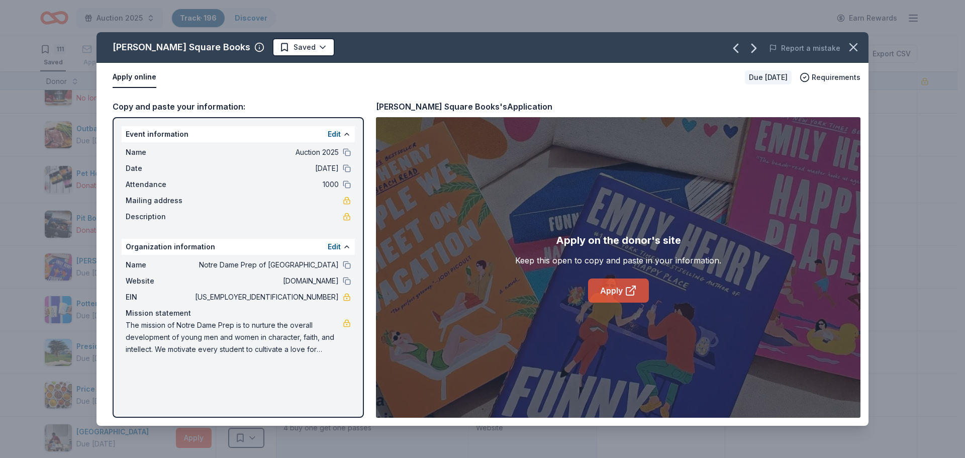
click at [619, 292] on link "Apply" at bounding box center [618, 290] width 61 height 24
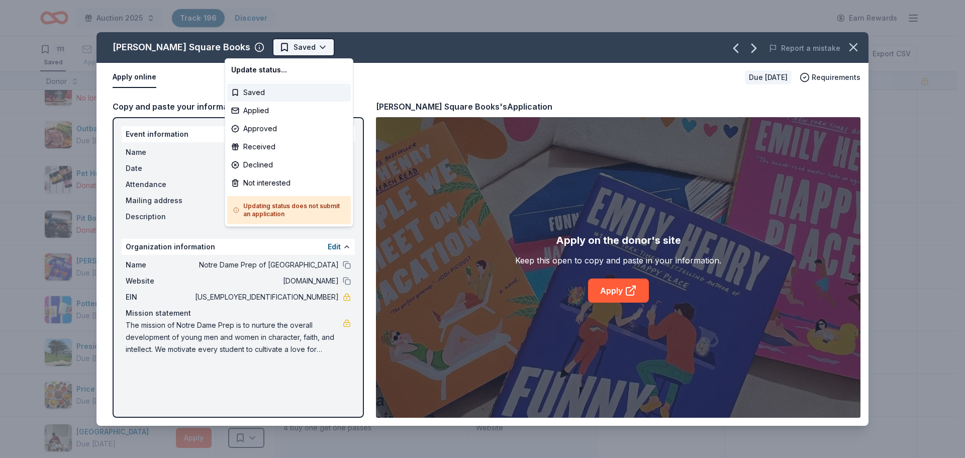
click at [275, 46] on html "Auction 2025 Track · 196 Discover Earn Rewards 111 Saved 69 Applied 7 Approved …" at bounding box center [482, 229] width 965 height 458
click at [276, 115] on div "Applied" at bounding box center [289, 111] width 124 height 18
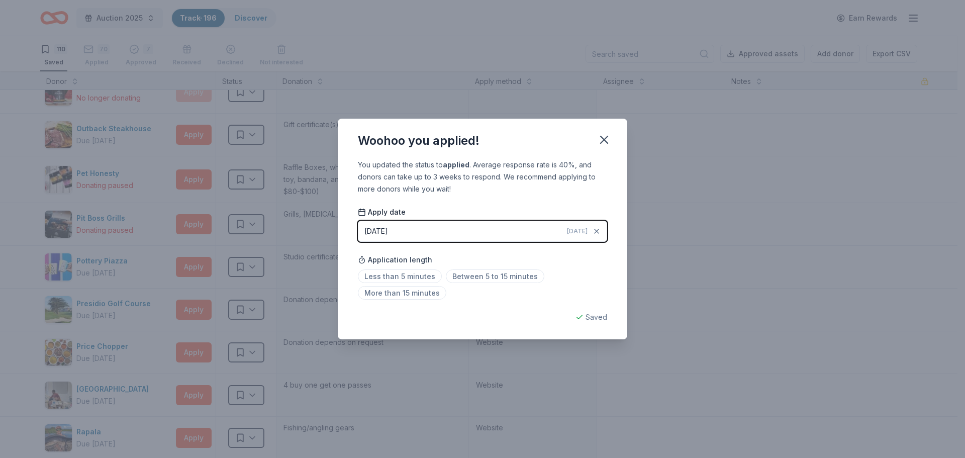
click at [448, 234] on button "[DATE] [DATE]" at bounding box center [482, 231] width 249 height 21
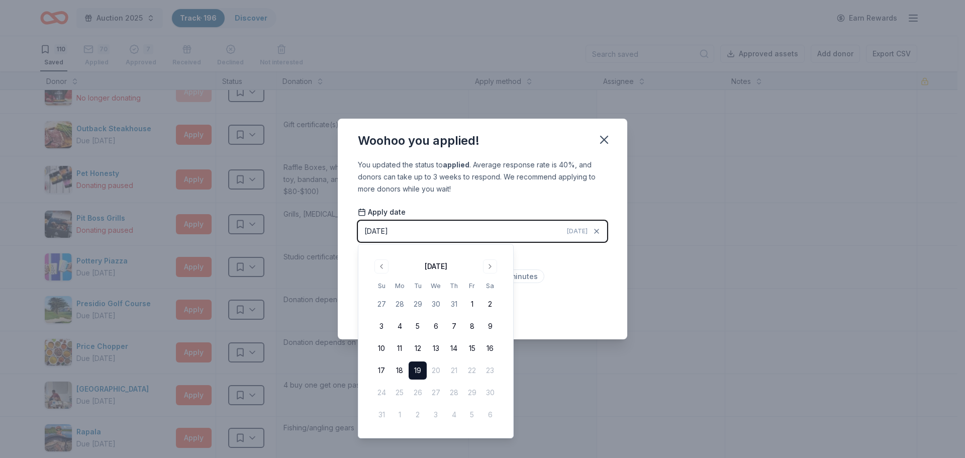
click at [437, 234] on button "[DATE] [DATE]" at bounding box center [482, 231] width 249 height 21
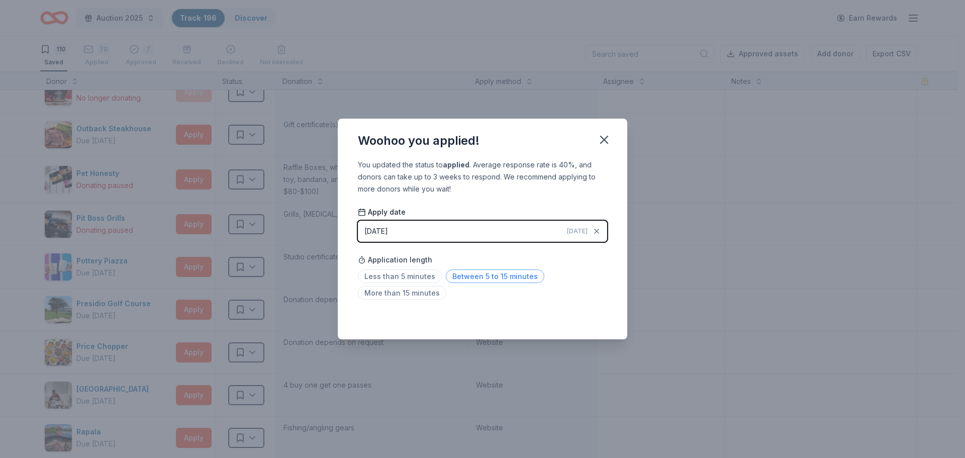
click at [493, 276] on span "Between 5 to 15 minutes" at bounding box center [495, 276] width 99 height 14
click at [606, 140] on icon "button" at bounding box center [604, 139] width 7 height 7
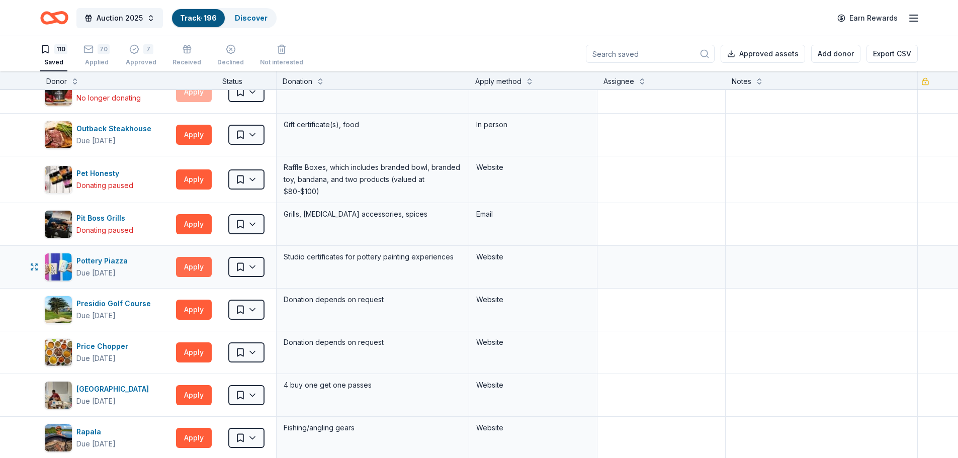
click at [199, 263] on button "Apply" at bounding box center [194, 267] width 36 height 20
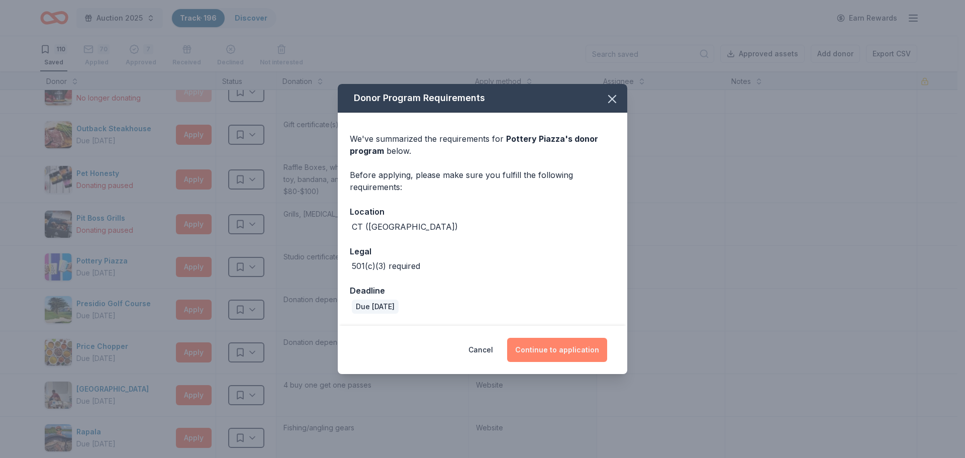
click at [539, 353] on button "Continue to application" at bounding box center [557, 350] width 100 height 24
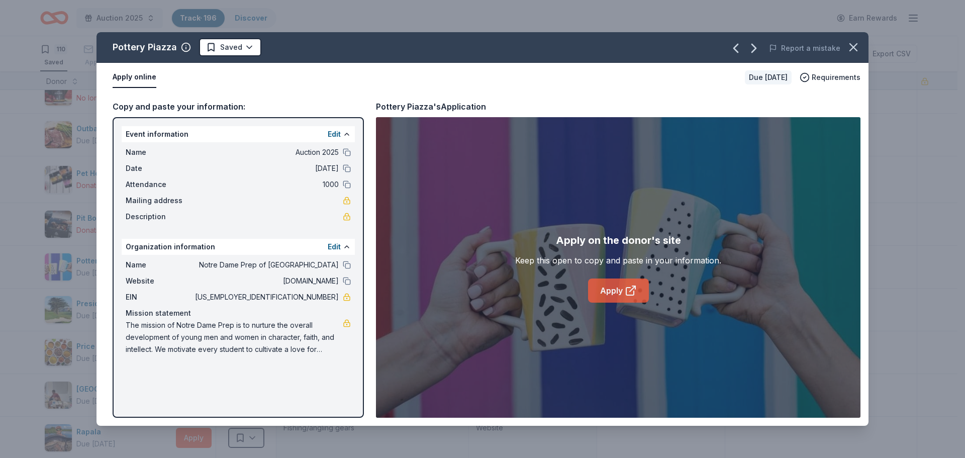
click at [610, 290] on link "Apply" at bounding box center [618, 290] width 61 height 24
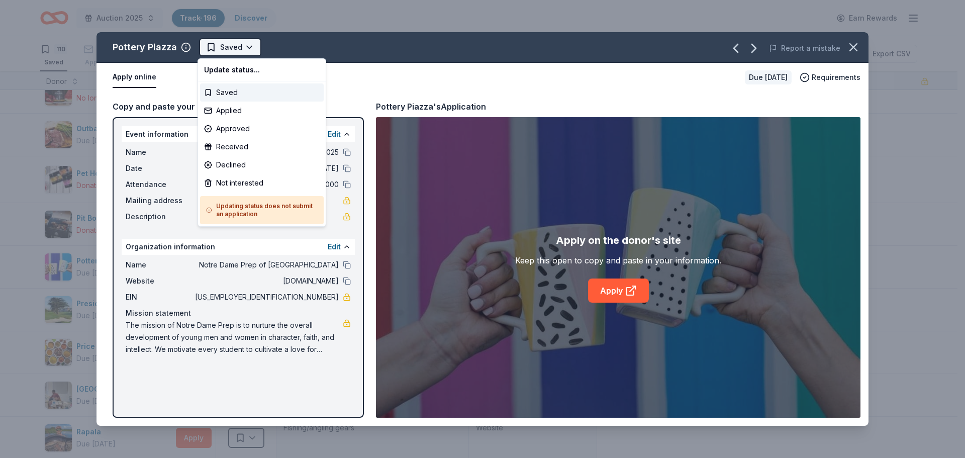
click at [221, 49] on html "Auction 2025 Track · 196 Discover Earn Rewards 110 Saved 70 Applied 7 Approved …" at bounding box center [482, 229] width 965 height 458
click at [231, 183] on div "Not interested" at bounding box center [262, 183] width 124 height 18
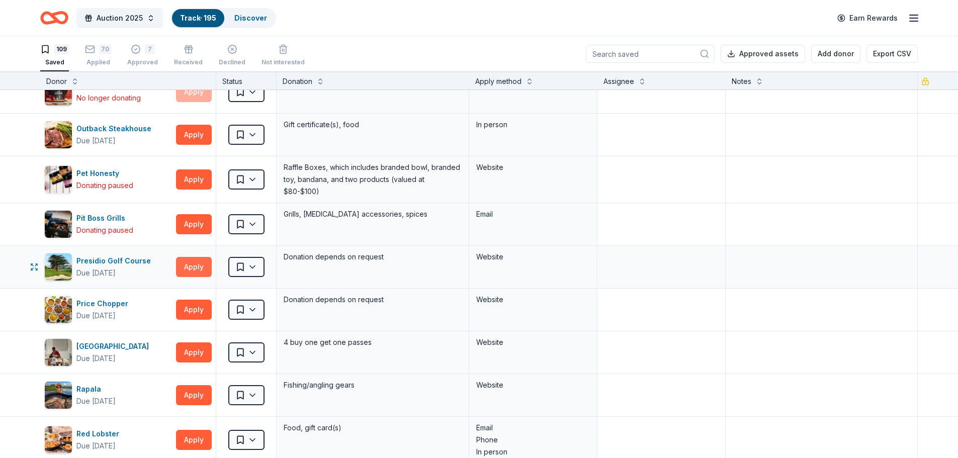
click at [192, 263] on button "Apply" at bounding box center [194, 267] width 36 height 20
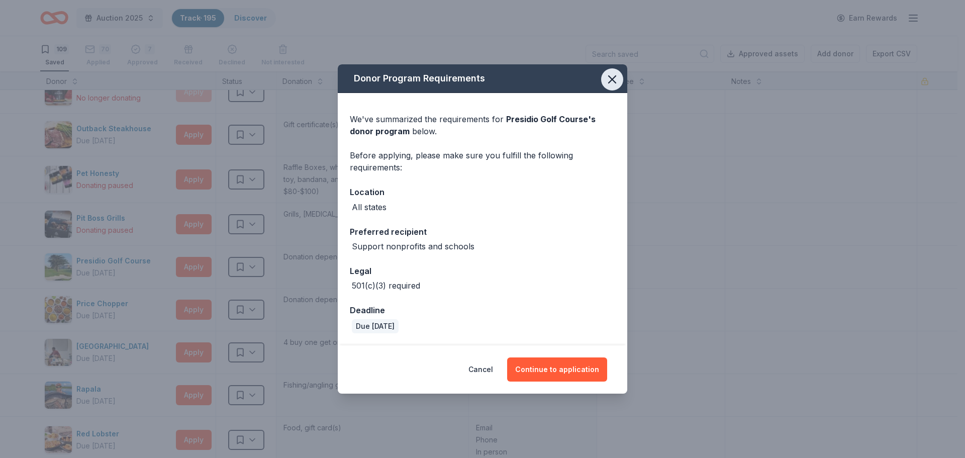
click at [612, 79] on icon "button" at bounding box center [612, 79] width 7 height 7
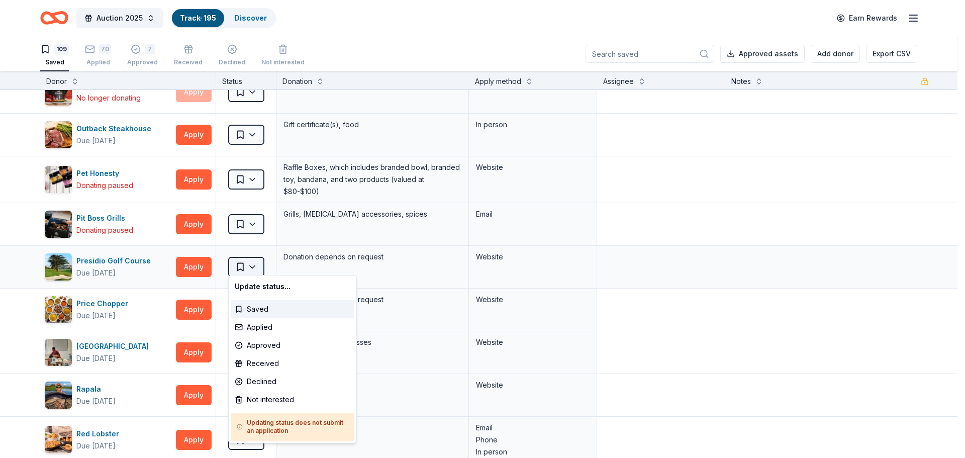
click at [251, 265] on html "Auction 2025 Track · 195 Discover Earn Rewards 109 Saved 70 Applied 7 Approved …" at bounding box center [482, 229] width 965 height 458
click at [254, 398] on div "Not interested" at bounding box center [293, 400] width 124 height 18
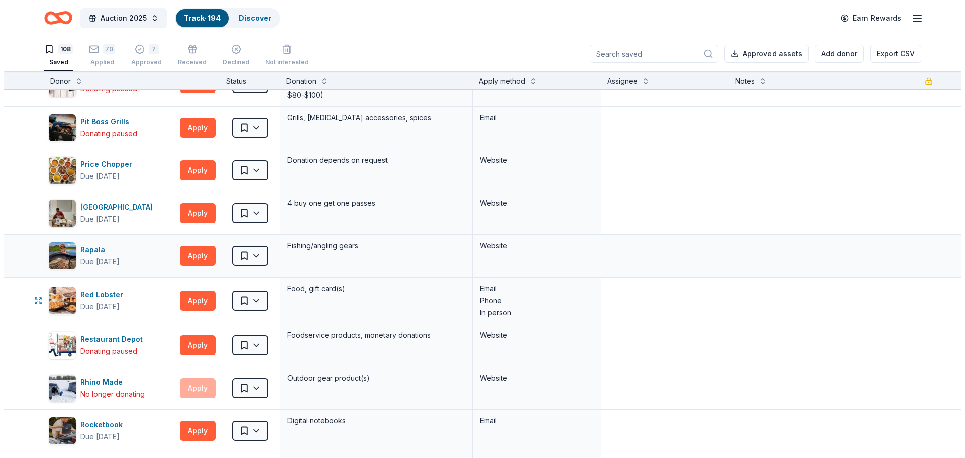
scroll to position [1759, 0]
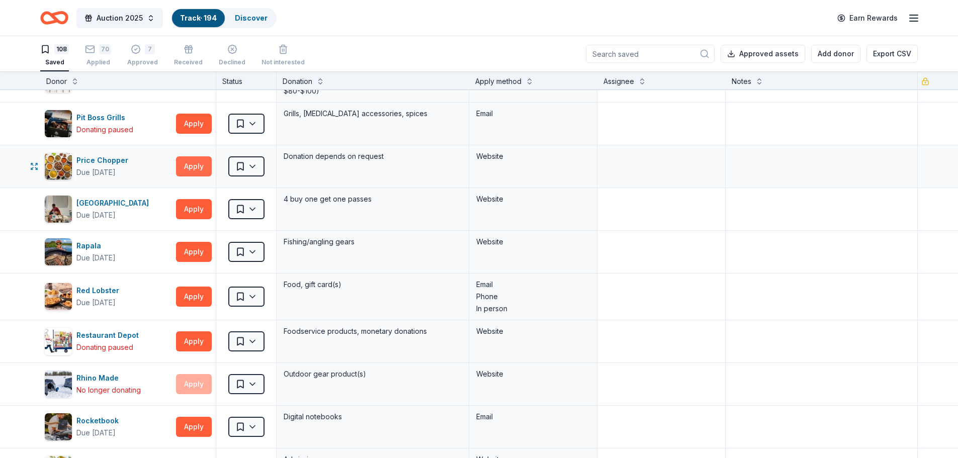
click at [197, 167] on button "Apply" at bounding box center [194, 166] width 36 height 20
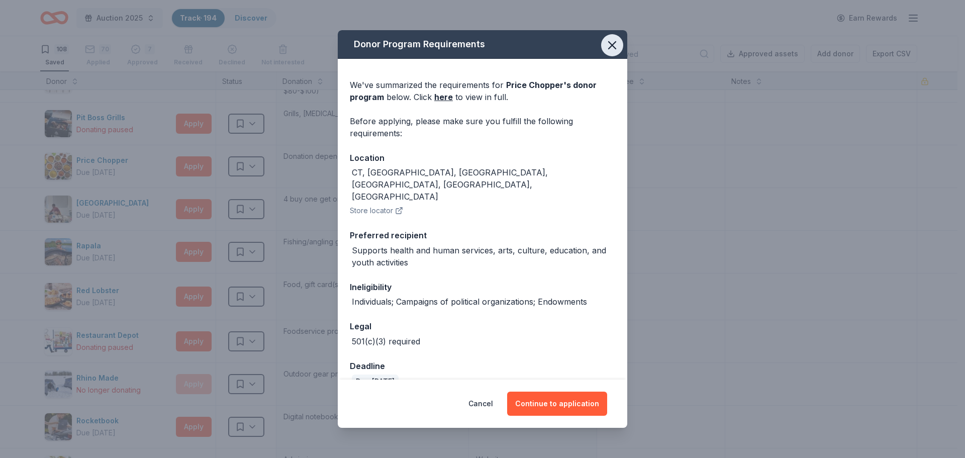
click at [609, 43] on icon "button" at bounding box center [612, 45] width 7 height 7
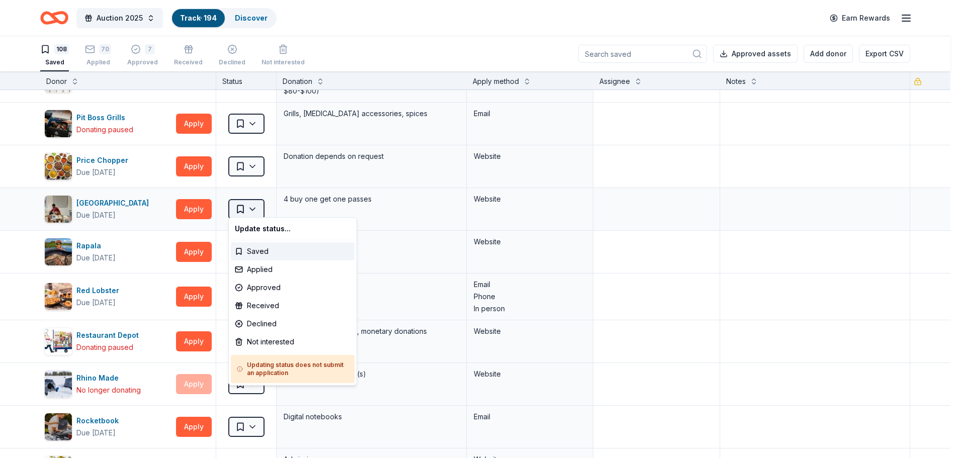
click at [254, 203] on html "Auction 2025 Track · 194 Discover Earn Rewards 108 Saved 70 Applied 7 Approved …" at bounding box center [479, 229] width 958 height 458
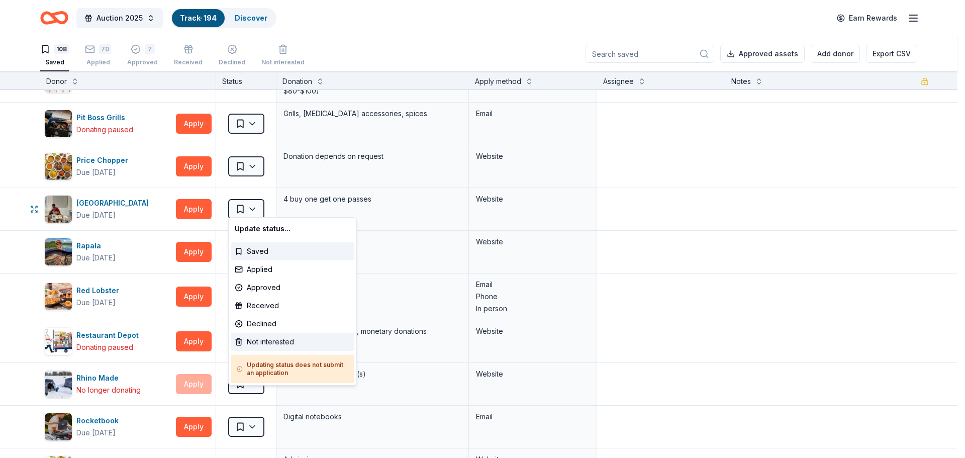
click at [260, 343] on div "Not interested" at bounding box center [293, 342] width 124 height 18
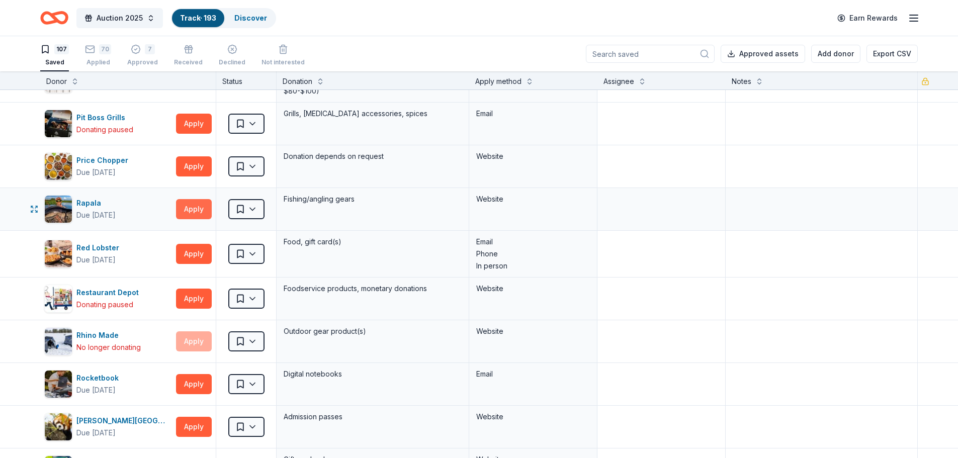
click at [192, 200] on button "Apply" at bounding box center [194, 209] width 36 height 20
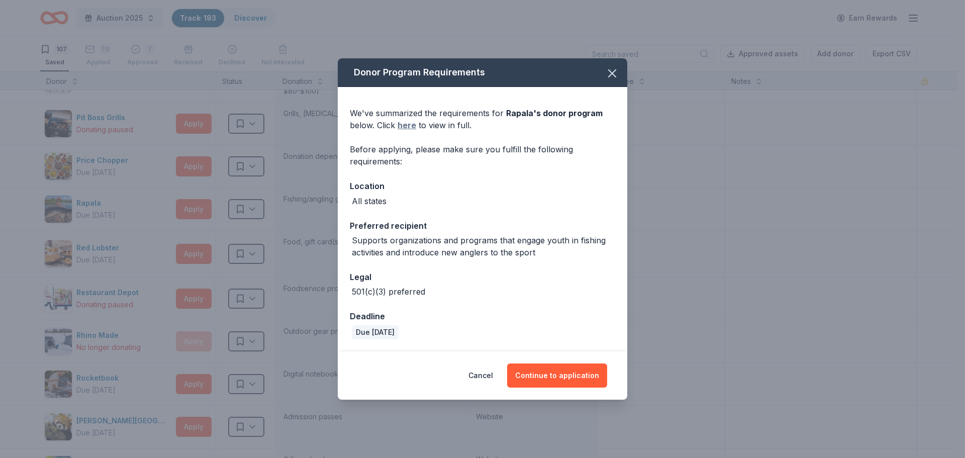
click at [409, 124] on link "here" at bounding box center [407, 125] width 19 height 12
click at [609, 70] on icon "button" at bounding box center [612, 73] width 7 height 7
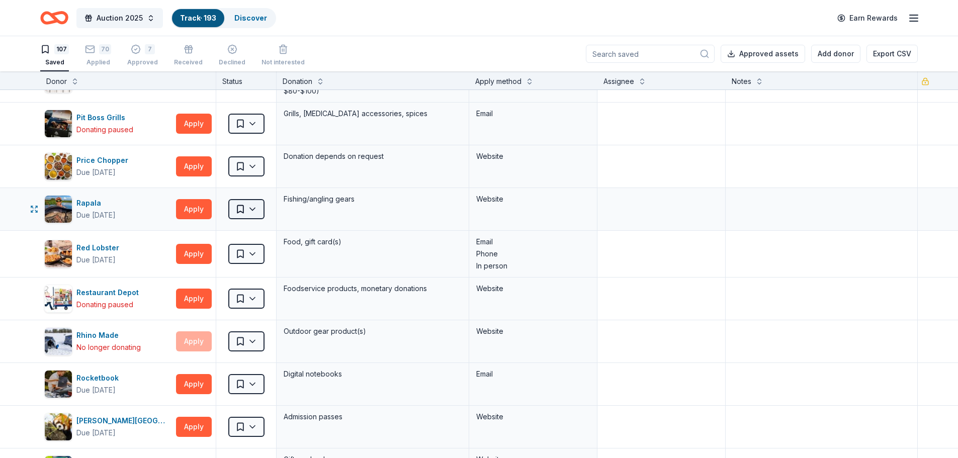
click at [256, 206] on html "Auction 2025 Track · 193 Discover Earn Rewards 107 Saved 70 Applied 7 Approved …" at bounding box center [479, 229] width 958 height 458
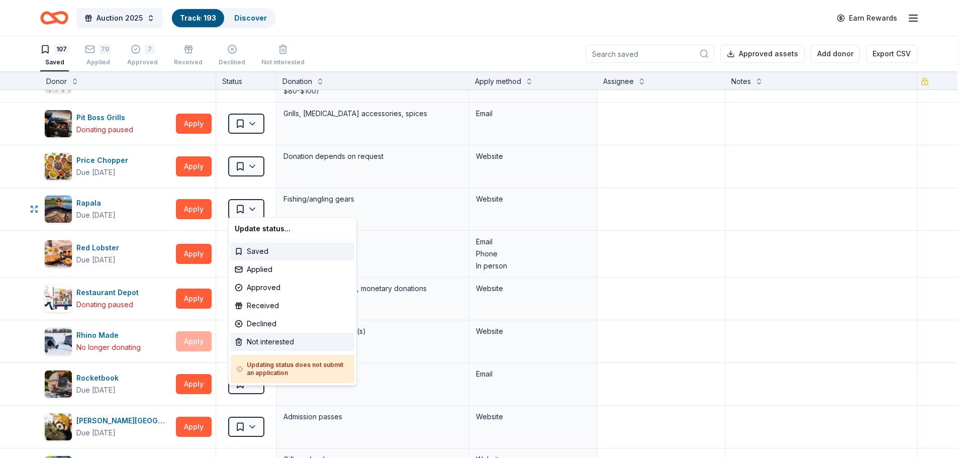
click at [256, 339] on div "Not interested" at bounding box center [293, 342] width 124 height 18
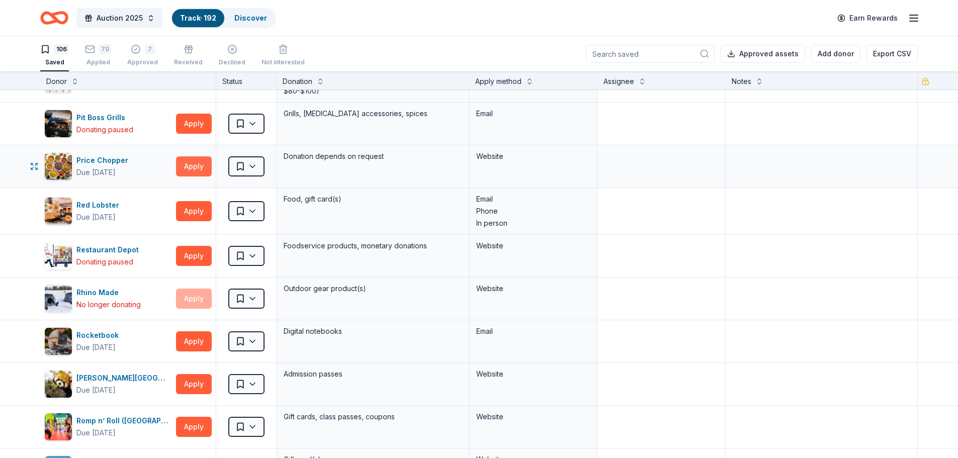
click at [197, 167] on button "Apply" at bounding box center [194, 166] width 36 height 20
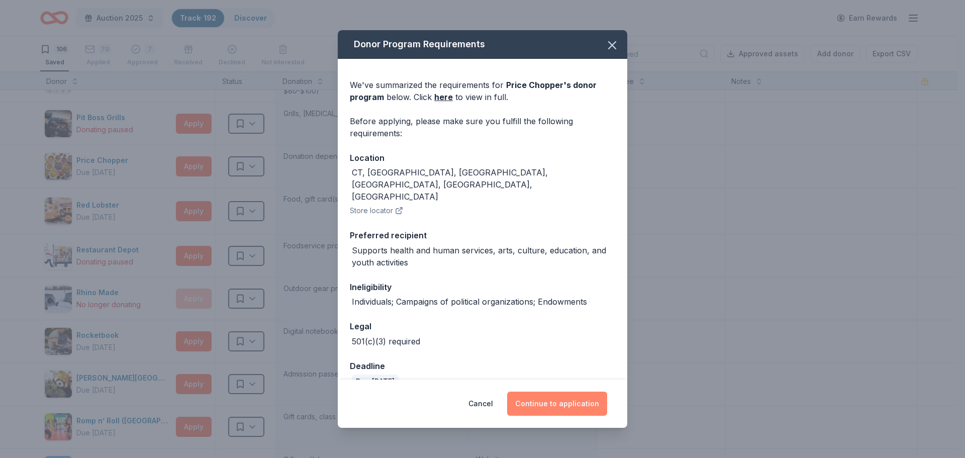
click at [559, 409] on button "Continue to application" at bounding box center [557, 404] width 100 height 24
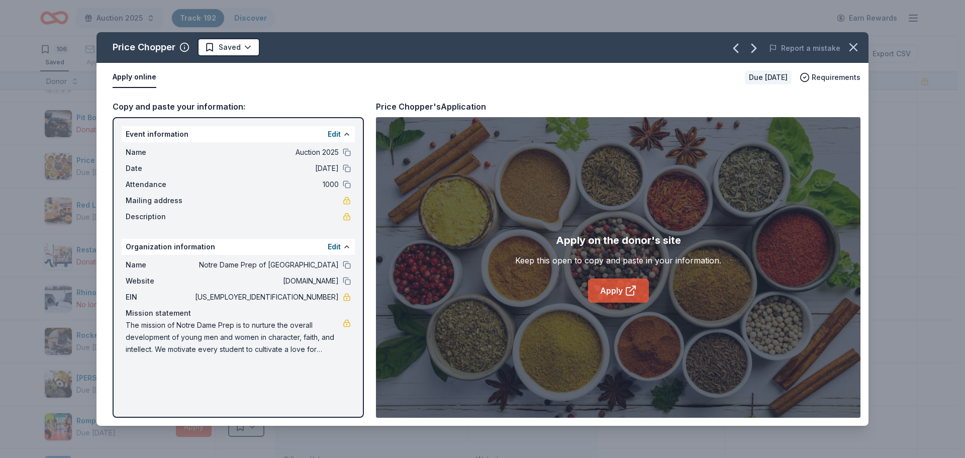
click at [603, 294] on link "Apply" at bounding box center [618, 290] width 61 height 24
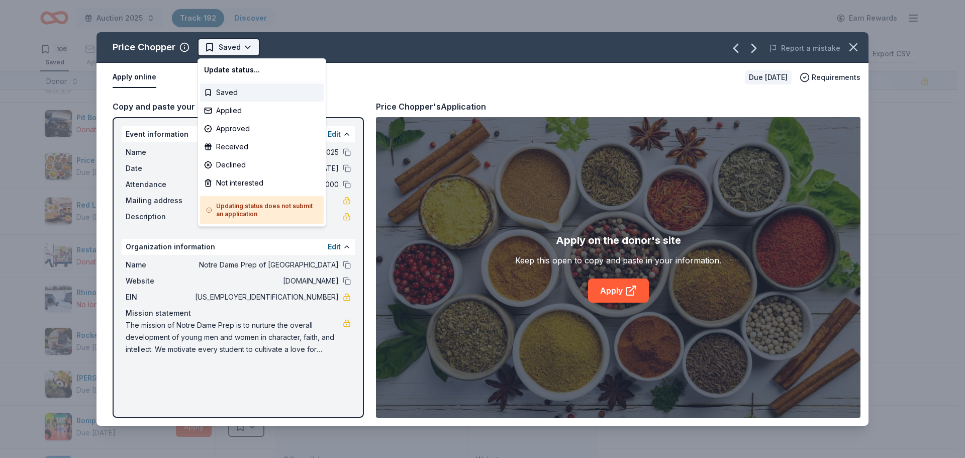
click at [247, 45] on html "Auction 2025 Track · 192 Discover Earn Rewards 106 Saved 70 Applied 7 Approved …" at bounding box center [482, 229] width 965 height 458
click at [234, 111] on div "Applied" at bounding box center [262, 111] width 124 height 18
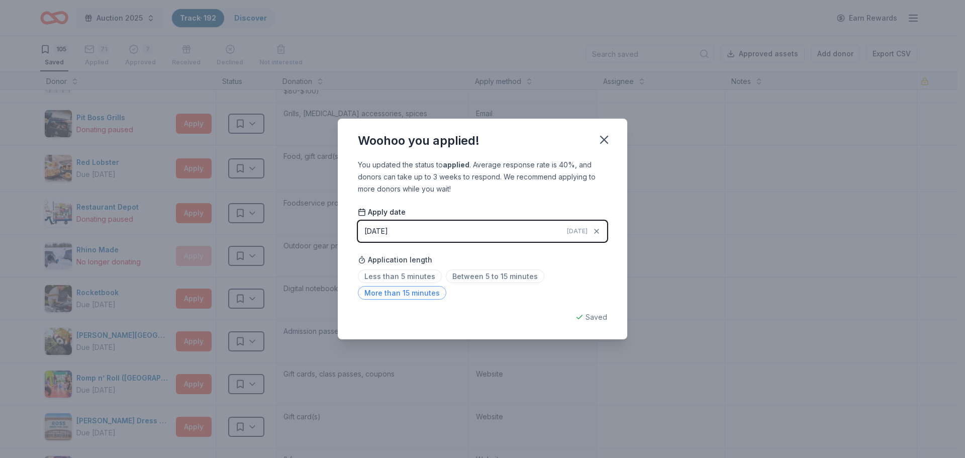
click at [371, 297] on span "More than 15 minutes" at bounding box center [402, 293] width 88 height 14
click at [603, 141] on icon "button" at bounding box center [604, 139] width 7 height 7
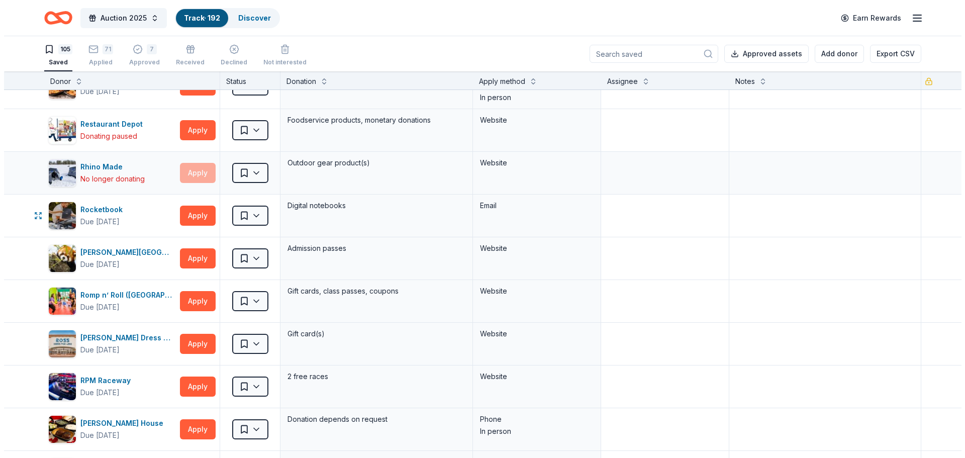
scroll to position [1860, 0]
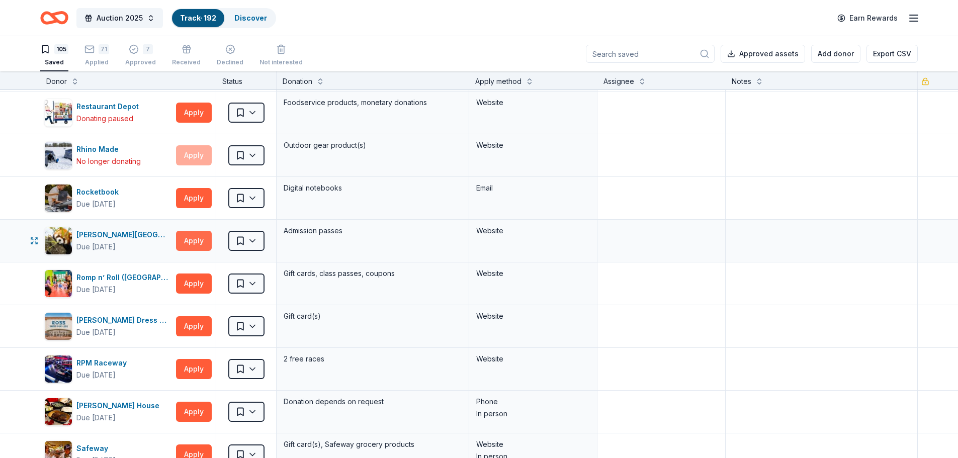
click at [197, 239] on button "Apply" at bounding box center [194, 241] width 36 height 20
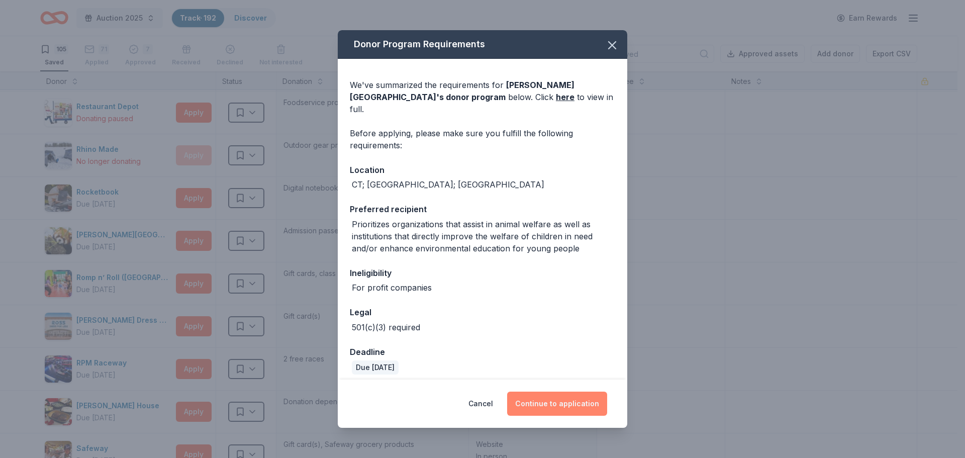
click at [582, 414] on button "Continue to application" at bounding box center [557, 404] width 100 height 24
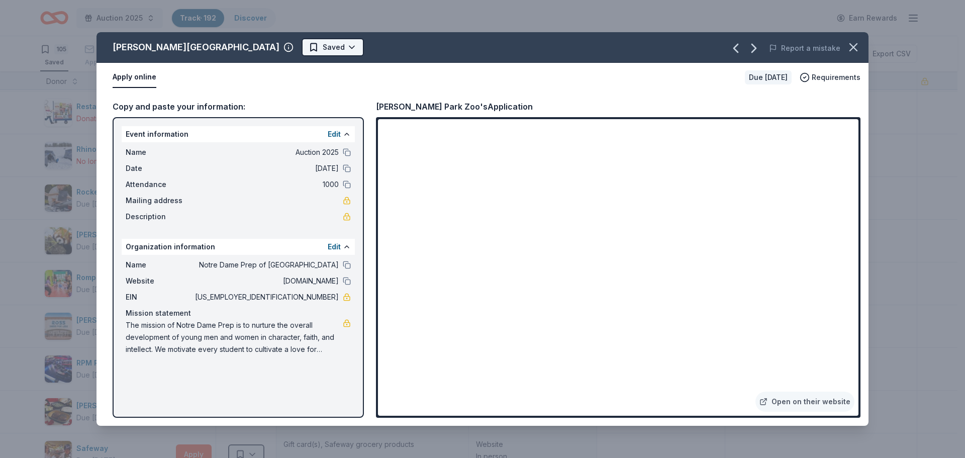
click at [268, 53] on html "Auction 2025 Track · 192 Discover Earn Rewards 105 Saved 71 Applied 7 Approved …" at bounding box center [482, 229] width 965 height 458
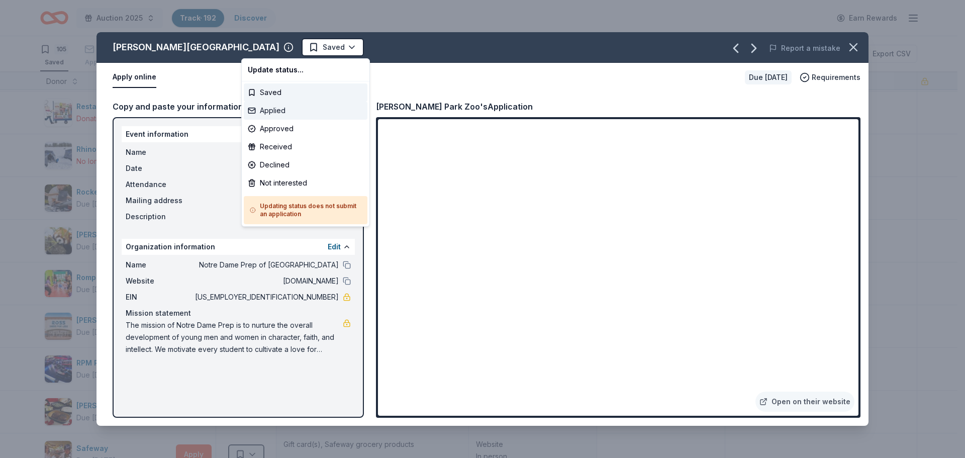
click at [273, 115] on div "Applied" at bounding box center [306, 111] width 124 height 18
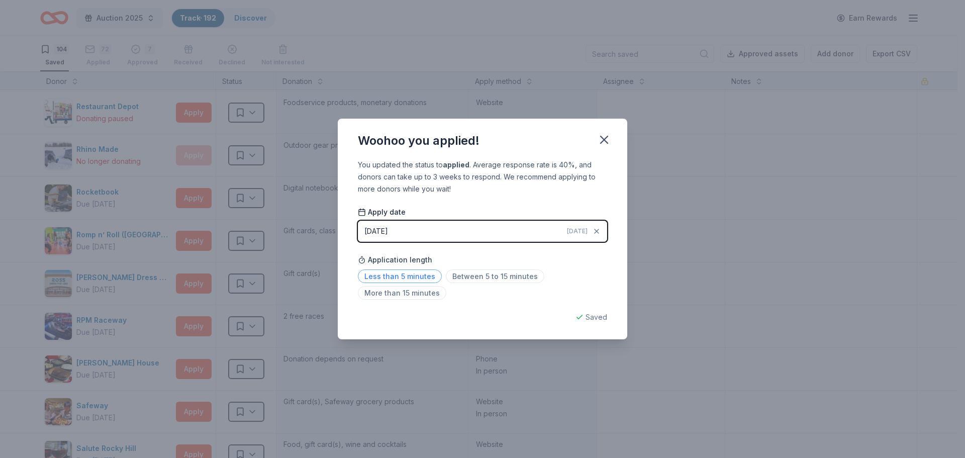
drag, startPoint x: 387, startPoint y: 276, endPoint x: 415, endPoint y: 270, distance: 28.3
click at [387, 276] on span "Less than 5 minutes" at bounding box center [400, 276] width 84 height 14
click at [604, 140] on icon "button" at bounding box center [604, 139] width 7 height 7
